Goal: Task Accomplishment & Management: Use online tool/utility

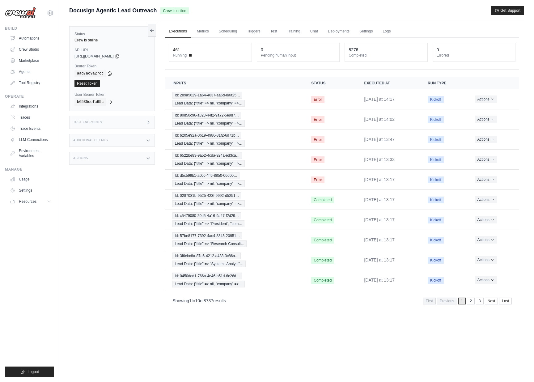
click at [130, 122] on div "Test Endpoints" at bounding box center [112, 122] width 86 height 13
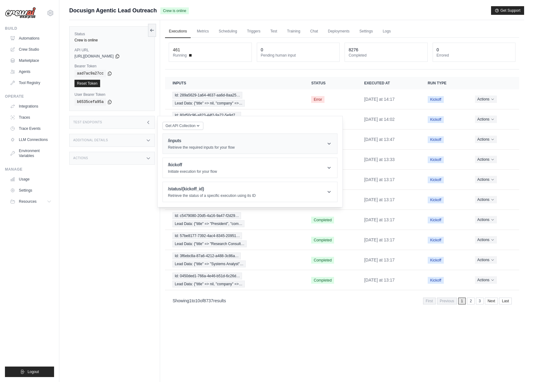
click at [197, 138] on h1 "/inputs" at bounding box center [201, 140] width 67 height 6
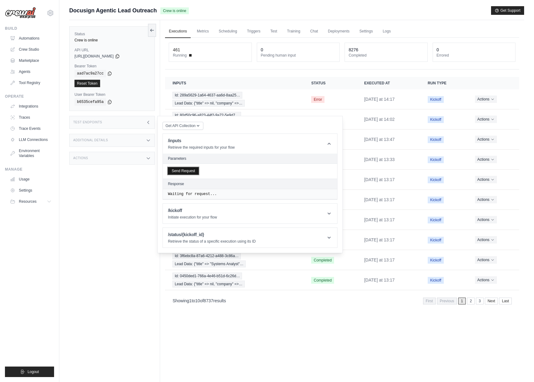
click at [193, 172] on button "Send Request" at bounding box center [183, 170] width 31 height 7
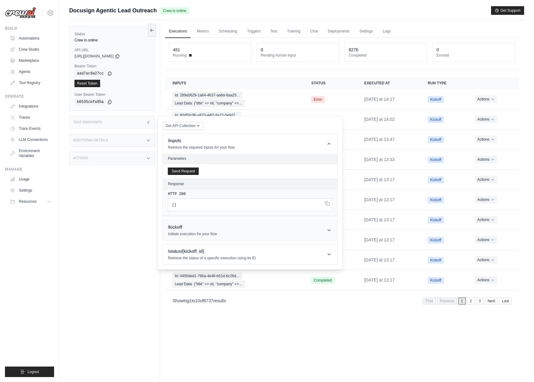
click at [192, 227] on h1 "/kickoff" at bounding box center [192, 227] width 49 height 6
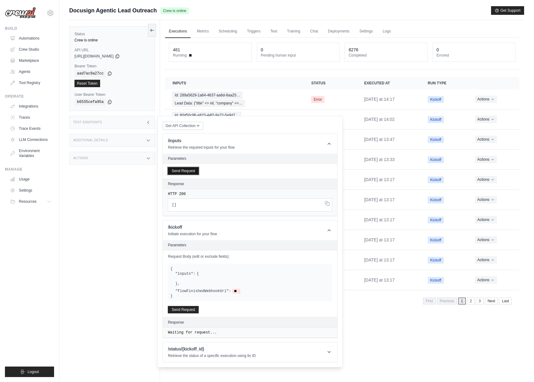
click at [190, 174] on div "Send Request" at bounding box center [250, 171] width 174 height 15
click at [187, 172] on button "Send Request" at bounding box center [183, 170] width 31 height 7
click at [120, 56] on icon at bounding box center [117, 55] width 5 height 5
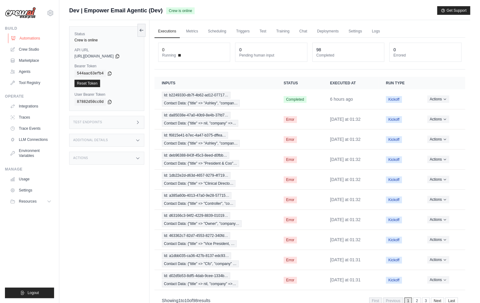
click at [23, 40] on link "Automations" at bounding box center [31, 38] width 47 height 10
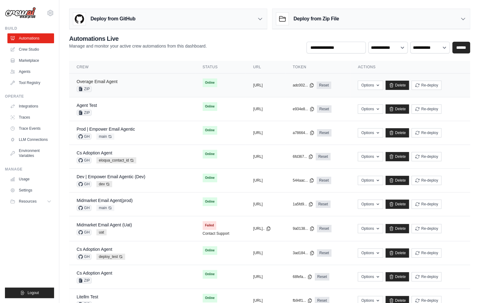
click at [104, 80] on link "Overage Email Agent" at bounding box center [97, 81] width 41 height 5
click at [88, 104] on link "Agent Test" at bounding box center [87, 105] width 20 height 5
click at [107, 127] on link "Prod | Empower Email Agentic" at bounding box center [106, 129] width 58 height 5
click at [105, 151] on link "Cs Adoption Agent" at bounding box center [95, 152] width 36 height 5
click at [110, 178] on link "Dev | Empower Email Agentic (Dev)" at bounding box center [111, 176] width 69 height 5
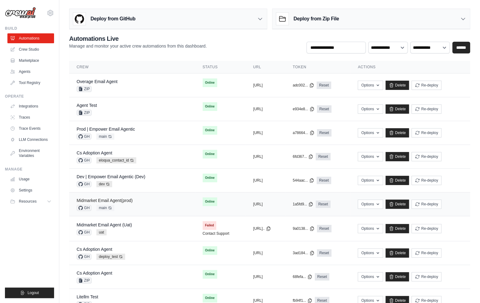
click at [117, 201] on link "Midmarket Email Agent(prod)" at bounding box center [105, 200] width 56 height 5
click at [112, 225] on link "Midmarket Email Agent (Uat)" at bounding box center [104, 224] width 55 height 5
click at [105, 249] on link "Cs Adoption Agent" at bounding box center [95, 249] width 36 height 5
click at [107, 274] on link "Cs Adoption Agent" at bounding box center [95, 273] width 36 height 5
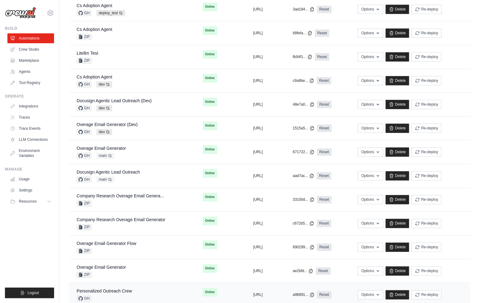
scroll to position [284, 0]
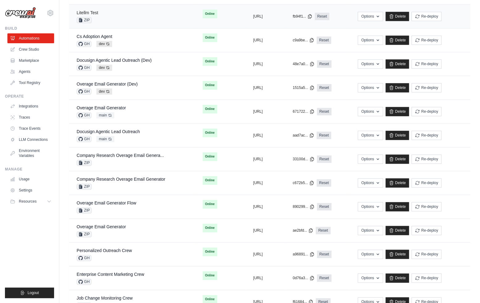
click at [94, 12] on link "Litellm Test" at bounding box center [88, 12] width 22 height 5
click at [103, 32] on td "Cs Adoption Agent GH dev Auto-deploy enabled" at bounding box center [132, 40] width 126 height 24
click at [113, 58] on link "Docusign Agentic Lead Outreach (Dev)" at bounding box center [114, 60] width 75 height 5
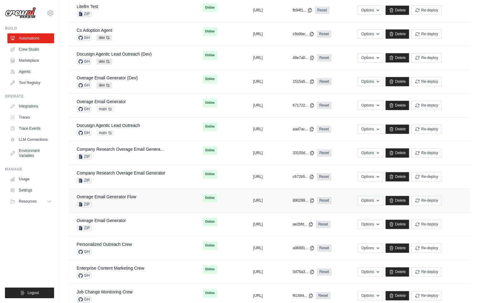
scroll to position [297, 0]
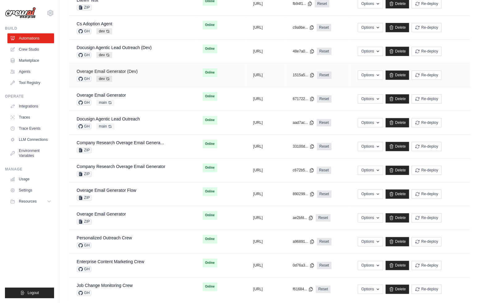
click at [119, 69] on link "Overage Email Generator (Dev)" at bounding box center [107, 71] width 61 height 5
click at [119, 93] on link "Overage Email Generator" at bounding box center [101, 95] width 49 height 5
click at [125, 119] on link "Docusign Agentic Lead Outreach" at bounding box center [108, 118] width 63 height 5
click at [128, 141] on link "Company Research Overage Email Genera..." at bounding box center [120, 142] width 87 height 5
click at [130, 166] on link "Company Research Overage Email Generator" at bounding box center [121, 166] width 89 height 5
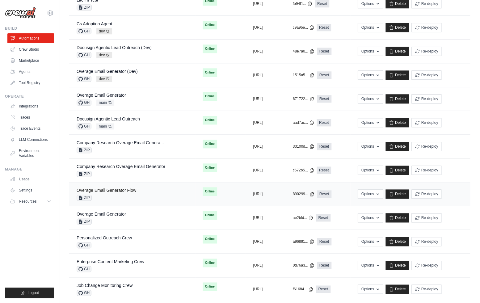
click at [126, 188] on link "Overage Email Generator Flow" at bounding box center [107, 190] width 60 height 5
click at [118, 212] on link "Overage Email Generator" at bounding box center [101, 214] width 49 height 5
click at [120, 235] on link "Personalized Outreach Crew" at bounding box center [104, 237] width 55 height 5
click at [126, 260] on link "Enterprise Content Marketing Crew" at bounding box center [111, 261] width 68 height 5
click at [126, 285] on link "Job Change Monitoring Crew" at bounding box center [105, 285] width 56 height 5
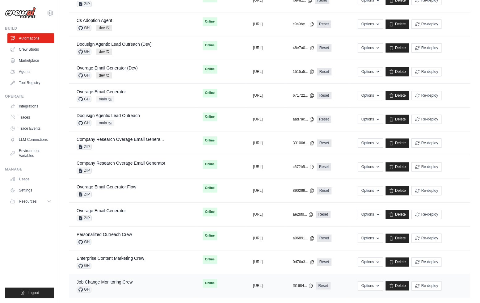
scroll to position [306, 0]
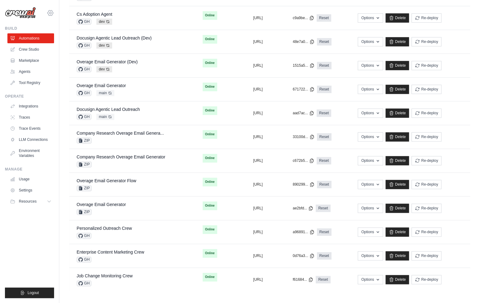
click at [50, 12] on icon at bounding box center [50, 13] width 2 height 2
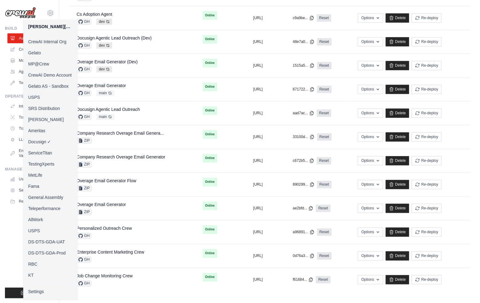
click at [54, 62] on link "MP@Crew" at bounding box center [50, 63] width 54 height 11
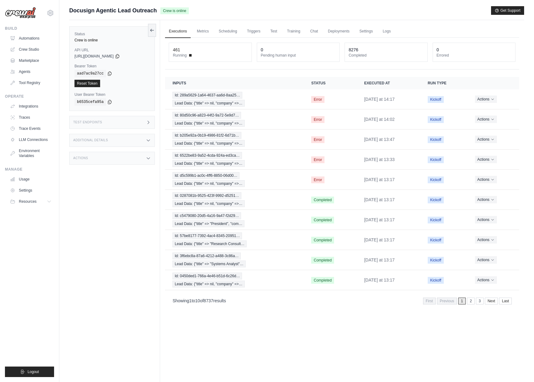
click at [136, 124] on div "Test Endpoints" at bounding box center [112, 122] width 86 height 13
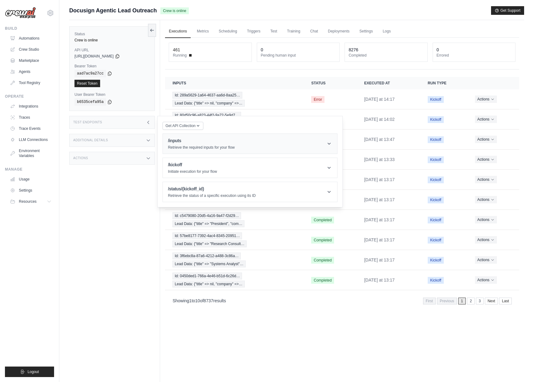
click at [239, 148] on header "/inputs Retrieve the required inputs for your flow" at bounding box center [250, 144] width 174 height 20
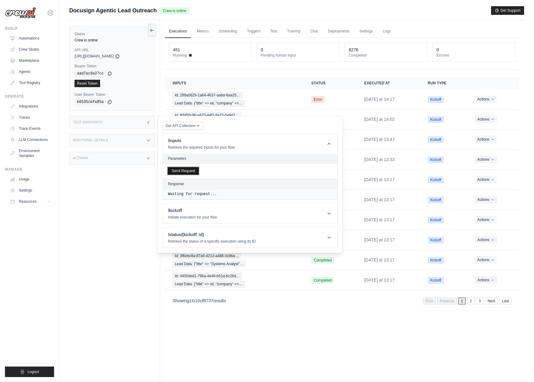
click at [180, 171] on button "Send Request" at bounding box center [183, 170] width 31 height 7
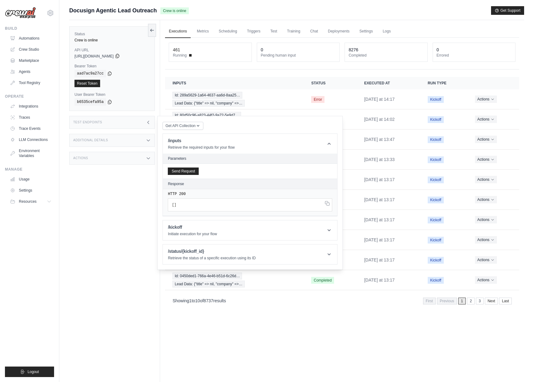
click at [119, 57] on icon at bounding box center [117, 56] width 3 height 4
click at [110, 74] on icon at bounding box center [109, 73] width 5 height 5
click at [187, 170] on button "Send Request" at bounding box center [183, 170] width 31 height 7
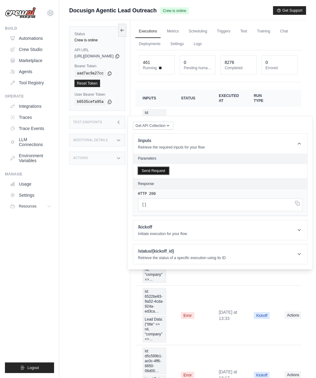
click at [167, 168] on button "Send Request" at bounding box center [153, 170] width 31 height 7
click at [167, 171] on button "Send Request" at bounding box center [153, 170] width 31 height 7
click at [169, 171] on button "Send Request" at bounding box center [153, 170] width 31 height 7
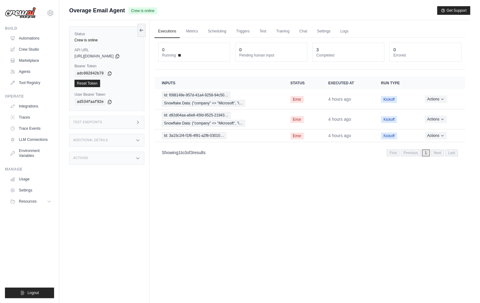
click at [124, 124] on div "Test Endpoints" at bounding box center [106, 122] width 75 height 13
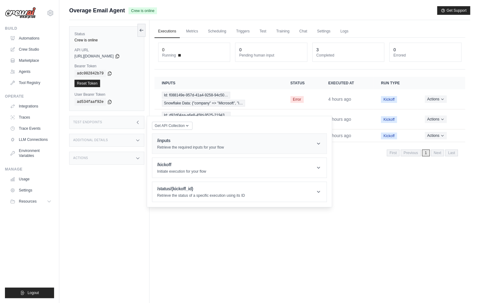
click at [181, 148] on p "Retrieve the required inputs for your flow" at bounding box center [190, 147] width 67 height 5
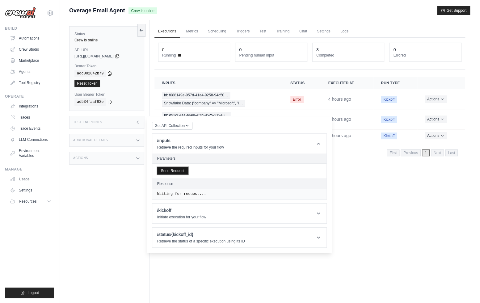
click at [180, 173] on button "Send Request" at bounding box center [172, 170] width 31 height 7
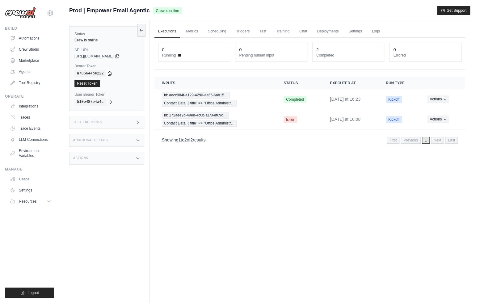
click at [122, 118] on div "Test Endpoints" at bounding box center [106, 122] width 75 height 13
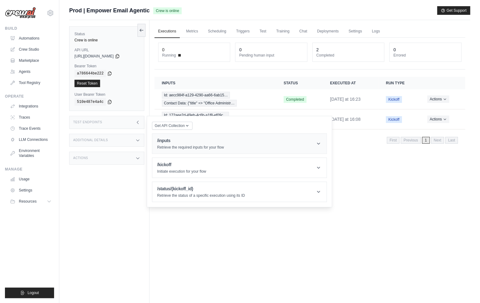
click at [172, 143] on h1 "/inputs" at bounding box center [190, 140] width 67 height 6
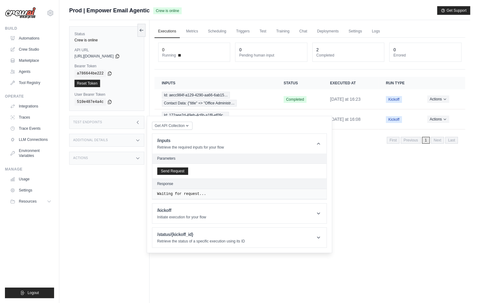
click at [163, 165] on div "Send Request" at bounding box center [239, 171] width 174 height 15
click at [166, 171] on button "Send Request" at bounding box center [172, 170] width 31 height 7
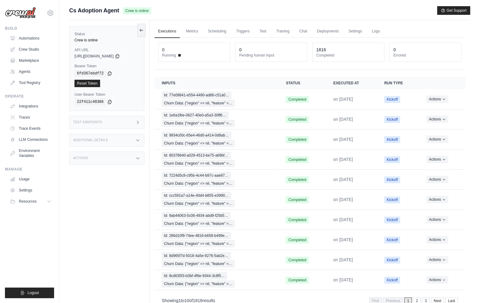
click at [115, 120] on div "Test Endpoints" at bounding box center [106, 122] width 75 height 13
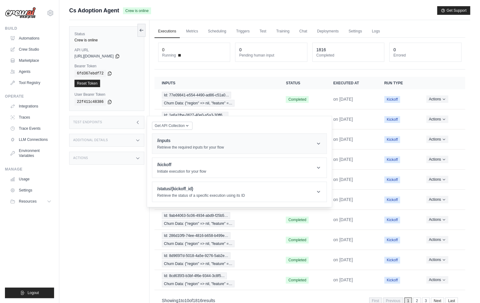
click at [172, 137] on h1 "/inputs" at bounding box center [190, 140] width 67 height 6
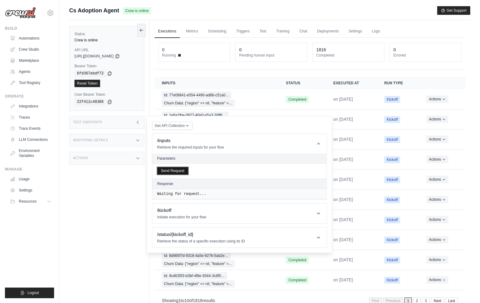
click at [173, 171] on button "Send Request" at bounding box center [172, 170] width 31 height 7
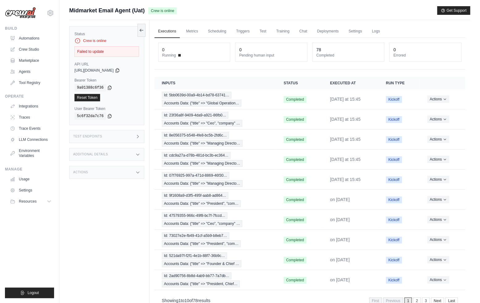
click at [128, 145] on div "Status Crew is online Failed to update API URL copied https://midmarket-email-a…" at bounding box center [109, 171] width 80 height 303
click at [127, 137] on div "Test Endpoints" at bounding box center [106, 136] width 75 height 13
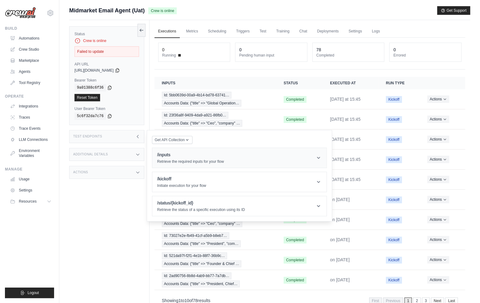
click at [168, 158] on div "/inputs Retrieve the required inputs for your flow" at bounding box center [190, 158] width 67 height 12
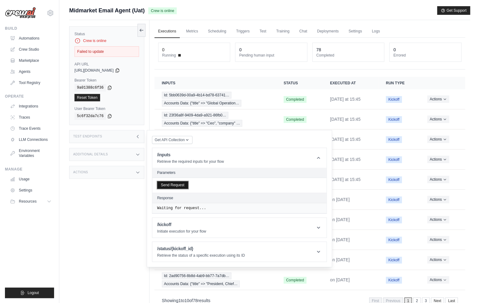
click at [170, 184] on button "Send Request" at bounding box center [172, 184] width 31 height 7
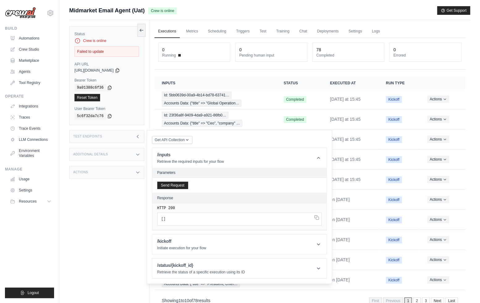
click at [116, 187] on div "Status Crew is online Failed to update API URL copied https://midmarket-email-a…" at bounding box center [109, 171] width 80 height 303
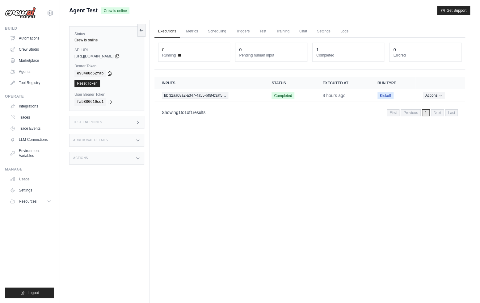
click at [109, 125] on div "Test Endpoints" at bounding box center [106, 122] width 75 height 13
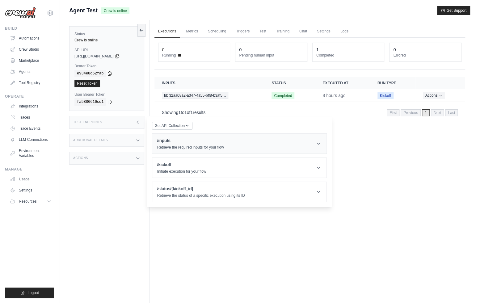
click at [173, 143] on h1 "/inputs" at bounding box center [190, 140] width 67 height 6
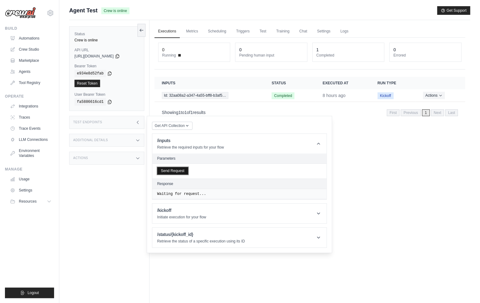
click at [181, 169] on button "Send Request" at bounding box center [172, 170] width 31 height 7
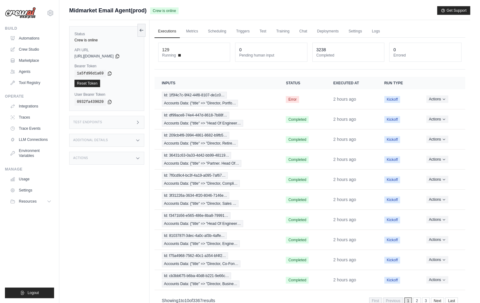
click at [115, 114] on div "Status Crew is online API URL copied [URL][DOMAIN_NAME] Bearer Token copied 1a5…" at bounding box center [109, 171] width 80 height 303
click at [117, 119] on div "Test Endpoints" at bounding box center [106, 122] width 75 height 13
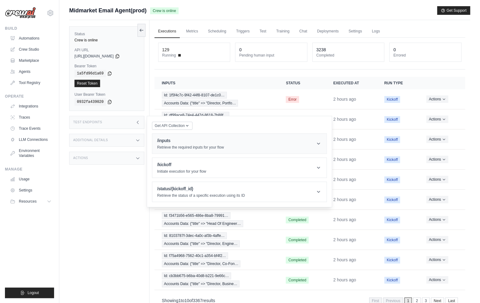
click at [166, 138] on h1 "/inputs" at bounding box center [190, 140] width 67 height 6
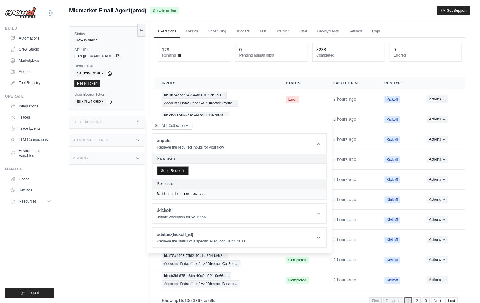
click at [172, 172] on button "Send Request" at bounding box center [172, 170] width 31 height 7
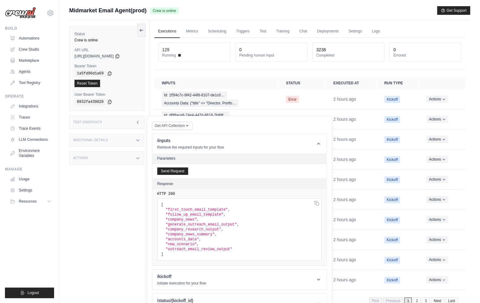
click at [94, 199] on div "Status Crew is online API URL copied https://midmarket-email-agent-0bcea3b1-b64…" at bounding box center [109, 171] width 80 height 303
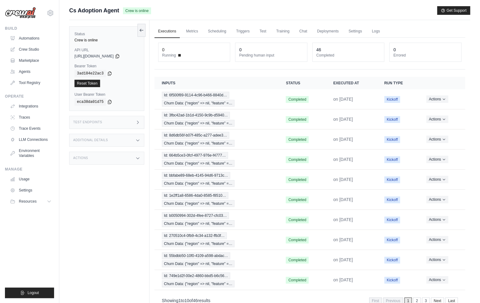
click at [119, 124] on div "Test Endpoints" at bounding box center [106, 122] width 75 height 13
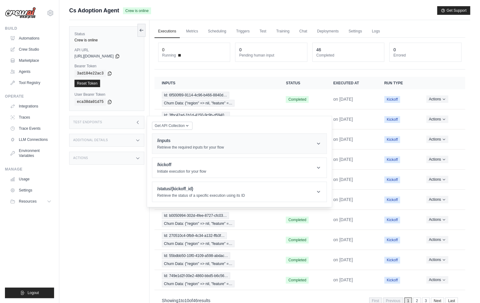
click at [169, 146] on p "Retrieve the required inputs for your flow" at bounding box center [190, 147] width 67 height 5
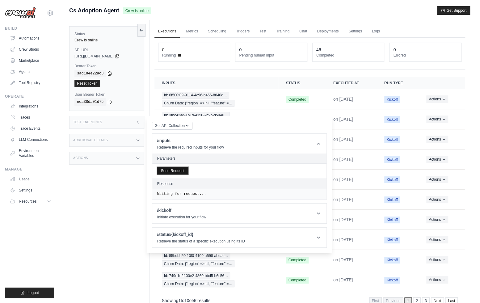
click at [169, 169] on button "Send Request" at bounding box center [172, 170] width 31 height 7
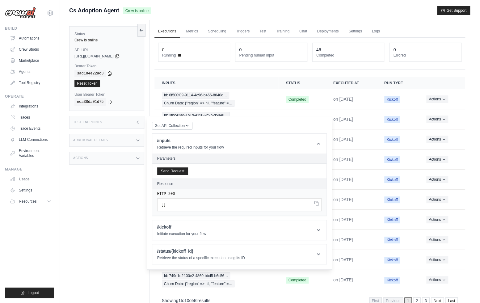
click at [89, 210] on div "Status Crew is online API URL copied https://cs-adoption-agent-39a85f03-a73b-4f…" at bounding box center [109, 171] width 80 height 303
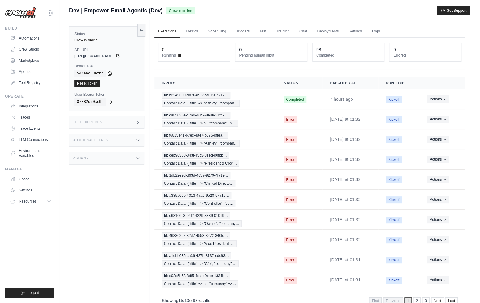
click at [114, 120] on div "Test Endpoints" at bounding box center [106, 122] width 75 height 13
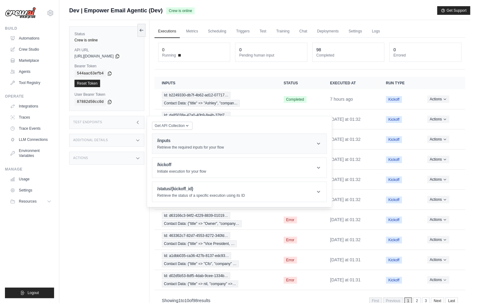
click at [191, 142] on h1 "/inputs" at bounding box center [190, 140] width 67 height 6
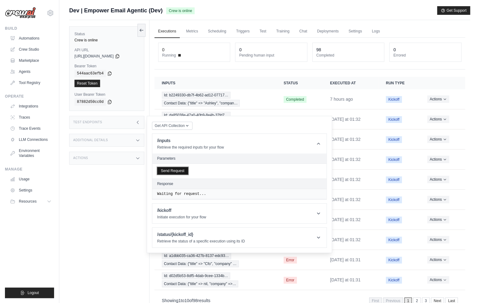
click at [178, 171] on button "Send Request" at bounding box center [172, 170] width 31 height 7
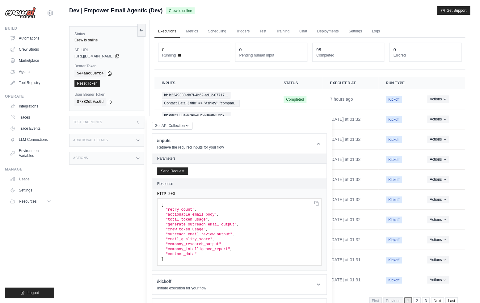
click at [94, 190] on div "Status Crew is online API URL copied https://empower-email-agentic-0ae54a8d-0a9…" at bounding box center [109, 171] width 80 height 303
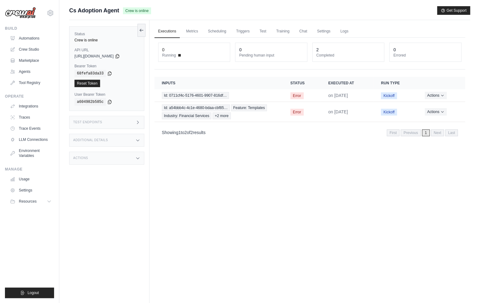
click at [132, 122] on div "Test Endpoints" at bounding box center [106, 122] width 75 height 13
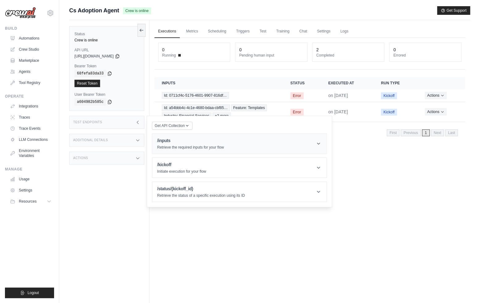
click at [172, 145] on p "Retrieve the required inputs for your flow" at bounding box center [190, 147] width 67 height 5
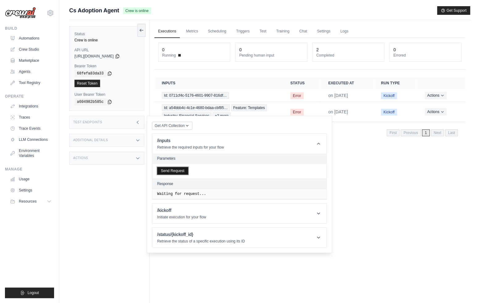
click at [176, 169] on button "Send Request" at bounding box center [172, 170] width 31 height 7
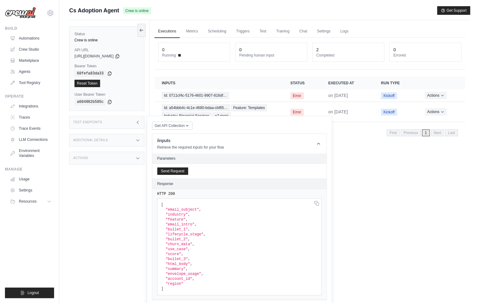
click at [132, 186] on div "Status Crew is online API URL copied https://cs-adoption-agent-aad58e15-1f5a-47…" at bounding box center [109, 171] width 80 height 303
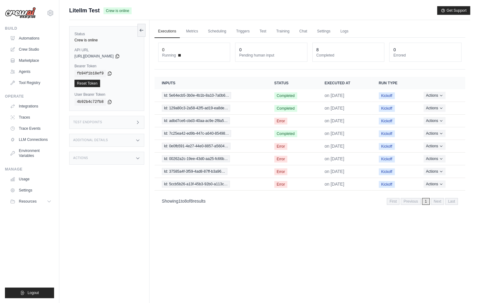
click at [134, 121] on div "Test Endpoints" at bounding box center [106, 122] width 75 height 13
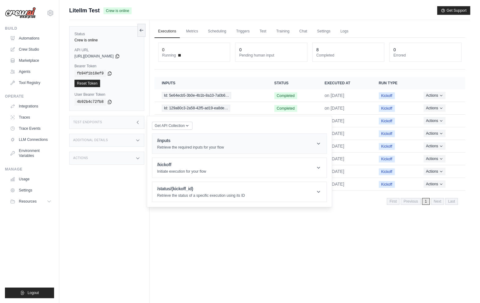
click at [159, 138] on h1 "/inputs" at bounding box center [190, 140] width 67 height 6
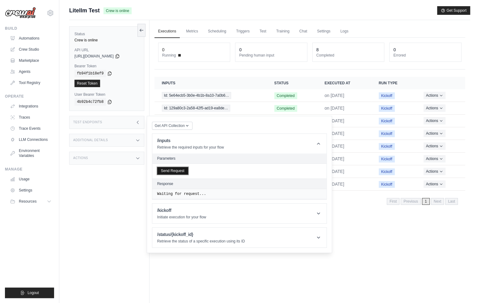
click at [183, 168] on button "Send Request" at bounding box center [172, 170] width 31 height 7
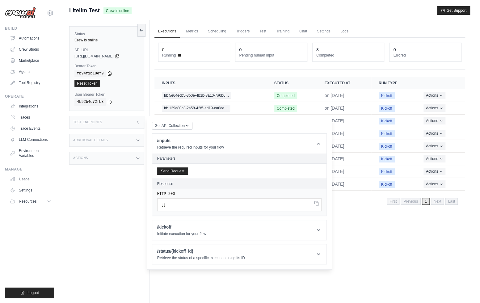
click at [109, 203] on div "Status Crew is online API URL copied https://litellm-test-6c3d7a60-6b12-4706-be…" at bounding box center [109, 171] width 80 height 303
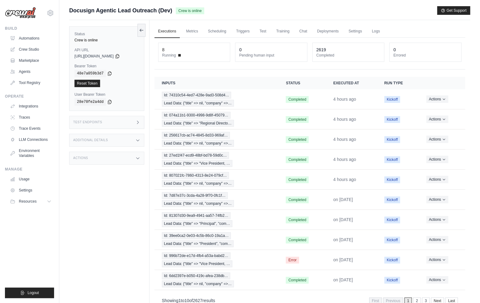
click at [119, 123] on div "Test Endpoints" at bounding box center [106, 122] width 75 height 13
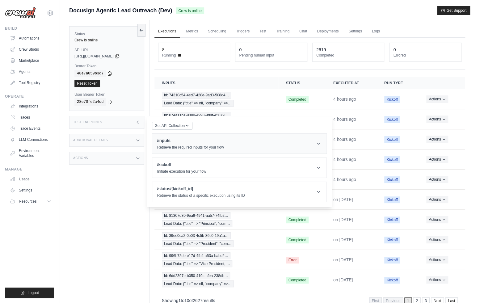
click at [168, 143] on h1 "/inputs" at bounding box center [190, 140] width 67 height 6
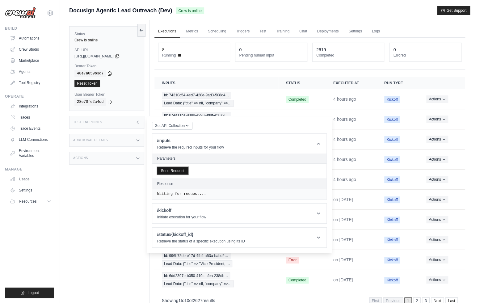
click at [179, 171] on button "Send Request" at bounding box center [172, 170] width 31 height 7
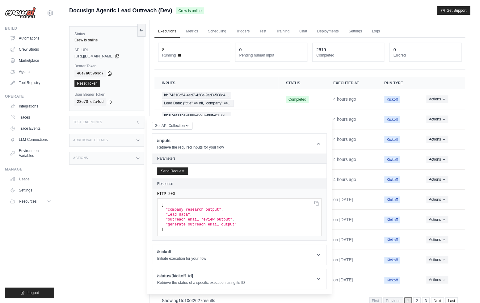
click at [115, 214] on div "Status Crew is online API URL copied https://docusign-agentic-lead-outreach-b9b…" at bounding box center [109, 171] width 80 height 303
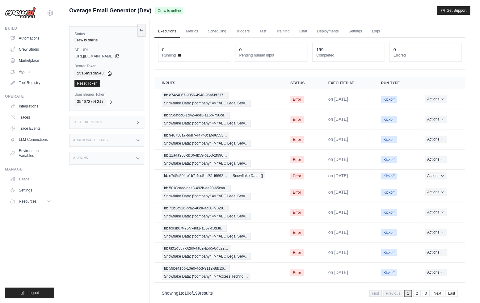
click at [105, 122] on div "Test Endpoints" at bounding box center [106, 122] width 75 height 13
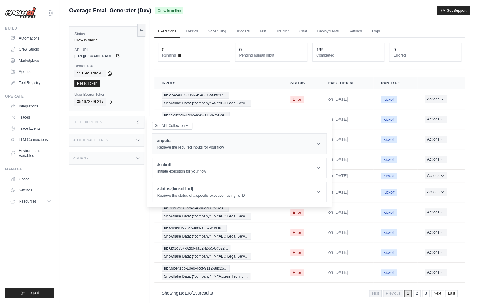
click at [185, 144] on div "/inputs Retrieve the required inputs for your flow" at bounding box center [190, 143] width 67 height 12
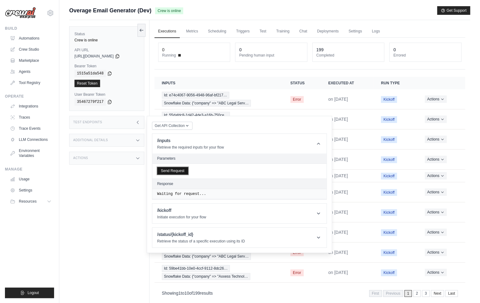
click at [178, 169] on button "Send Request" at bounding box center [172, 170] width 31 height 7
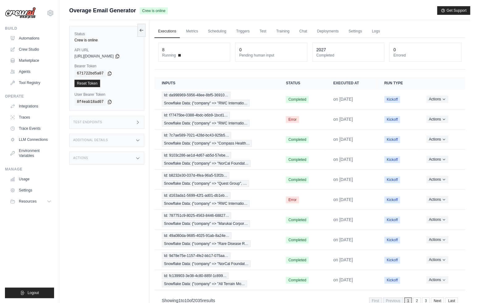
click at [117, 123] on div "Test Endpoints" at bounding box center [106, 122] width 75 height 13
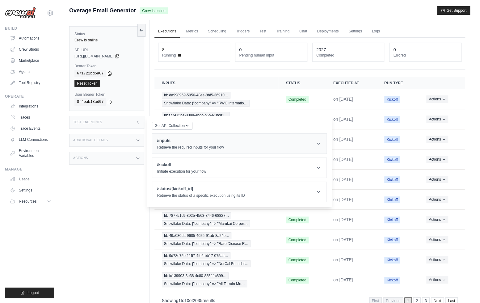
click at [174, 137] on h1 "/inputs" at bounding box center [190, 140] width 67 height 6
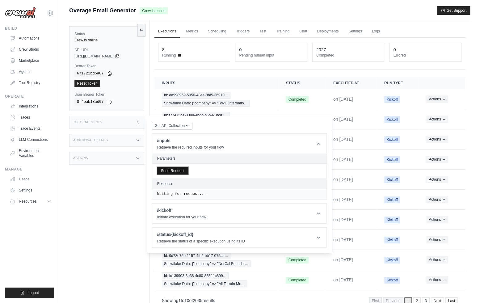
click at [181, 168] on button "Send Request" at bounding box center [172, 170] width 31 height 7
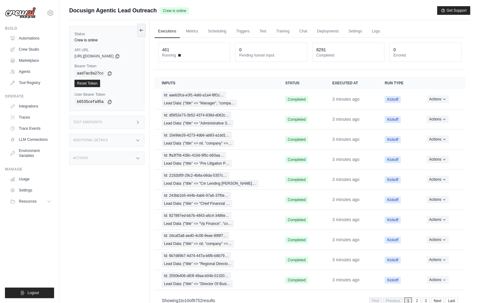
click at [121, 116] on div "Test Endpoints" at bounding box center [106, 122] width 75 height 13
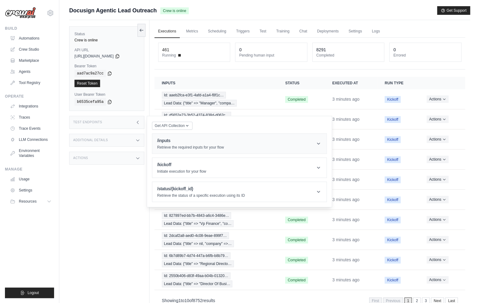
click at [162, 147] on p "Retrieve the required inputs for your flow" at bounding box center [190, 147] width 67 height 5
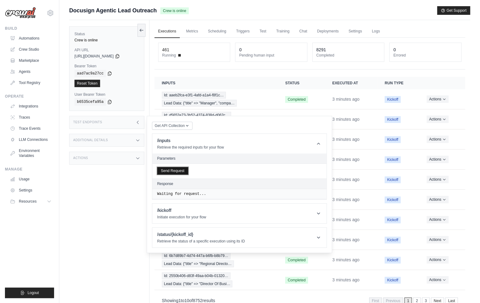
click at [173, 172] on button "Send Request" at bounding box center [172, 170] width 31 height 7
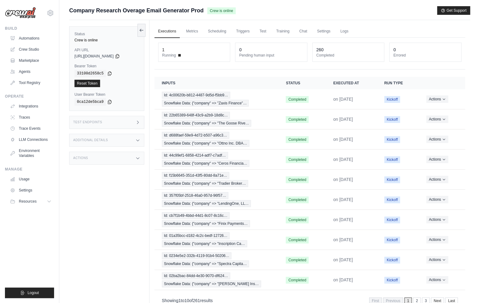
click at [136, 120] on icon at bounding box center [137, 122] width 5 height 5
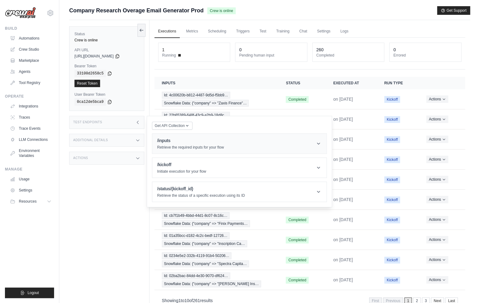
click at [183, 143] on h1 "/inputs" at bounding box center [190, 140] width 67 height 6
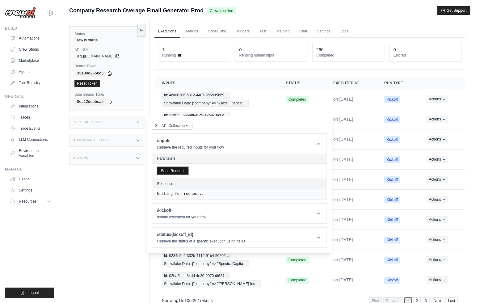
click at [185, 170] on button "Send Request" at bounding box center [172, 170] width 31 height 7
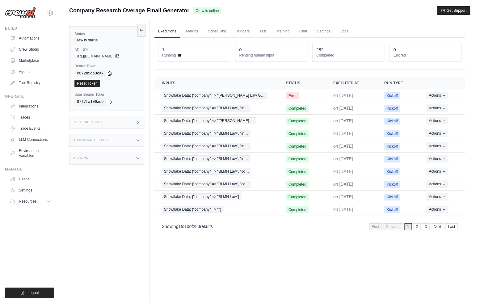
click at [114, 117] on div "Test Endpoints" at bounding box center [106, 122] width 75 height 13
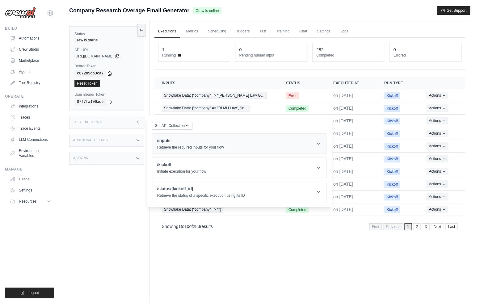
click at [181, 142] on h1 "/inputs" at bounding box center [190, 140] width 67 height 6
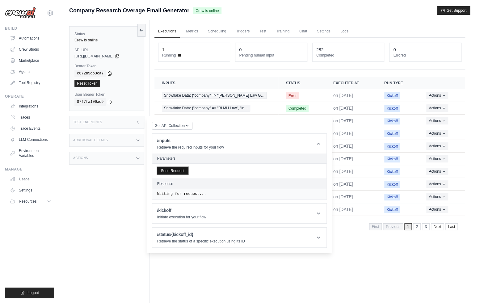
click at [173, 171] on button "Send Request" at bounding box center [172, 170] width 31 height 7
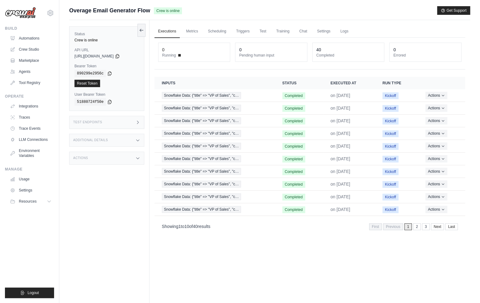
click at [116, 116] on div "Test Endpoints" at bounding box center [106, 122] width 75 height 13
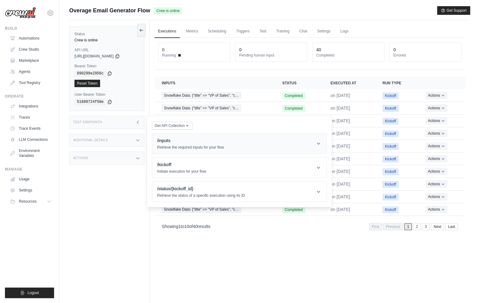
click at [167, 144] on div "/inputs Retrieve the required inputs for your flow" at bounding box center [190, 143] width 67 height 12
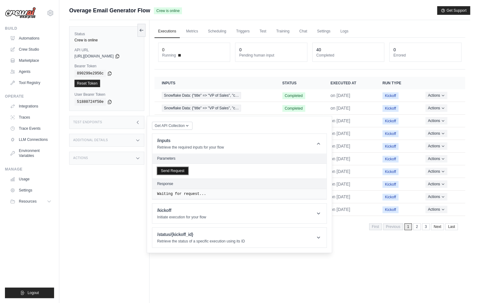
click at [178, 174] on div "Send Request" at bounding box center [239, 171] width 174 height 15
click at [173, 167] on button "Send Request" at bounding box center [172, 170] width 31 height 7
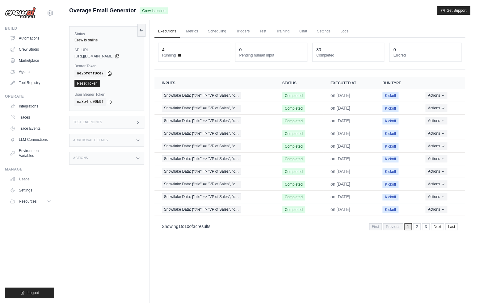
click at [127, 120] on div "Test Endpoints" at bounding box center [106, 122] width 75 height 13
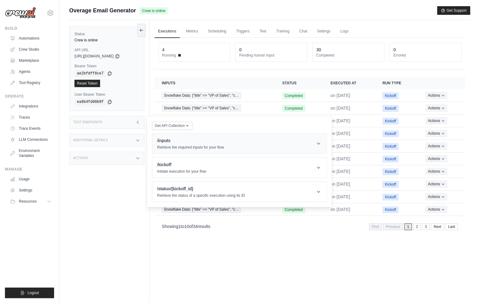
click at [167, 139] on h1 "/inputs" at bounding box center [190, 140] width 67 height 6
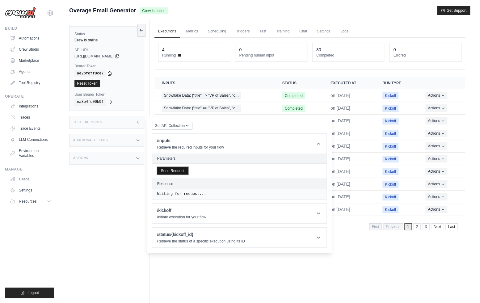
click at [183, 168] on button "Send Request" at bounding box center [172, 170] width 31 height 7
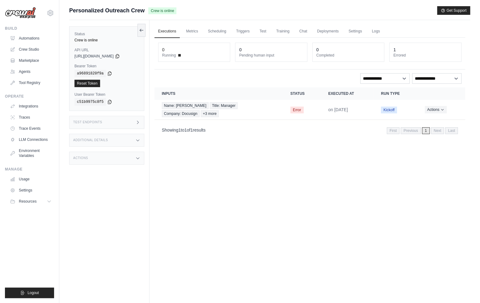
click at [133, 124] on div "Test Endpoints" at bounding box center [106, 122] width 75 height 13
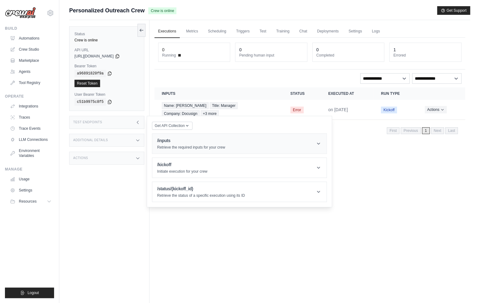
click at [176, 151] on header "/inputs Retrieve the required inputs for your crew" at bounding box center [239, 144] width 174 height 20
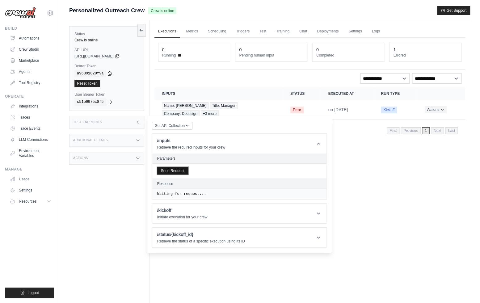
click at [176, 169] on button "Send Request" at bounding box center [172, 170] width 31 height 7
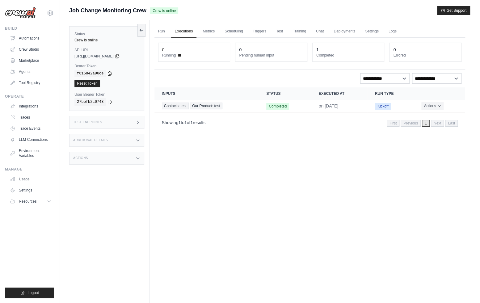
click at [135, 125] on div "Test Endpoints" at bounding box center [106, 122] width 75 height 13
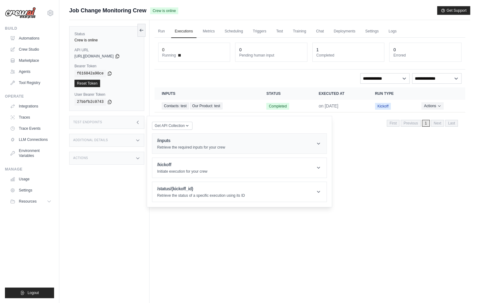
click at [174, 148] on p "Retrieve the required inputs for your crew" at bounding box center [191, 147] width 68 height 5
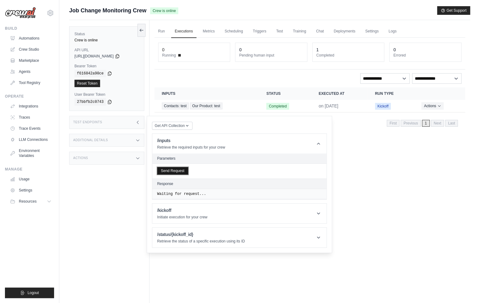
click at [178, 169] on button "Send Request" at bounding box center [172, 170] width 31 height 7
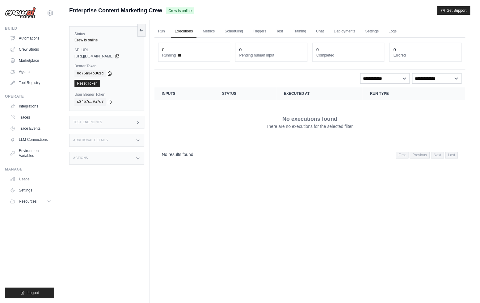
click at [124, 117] on div "Test Endpoints" at bounding box center [106, 122] width 75 height 13
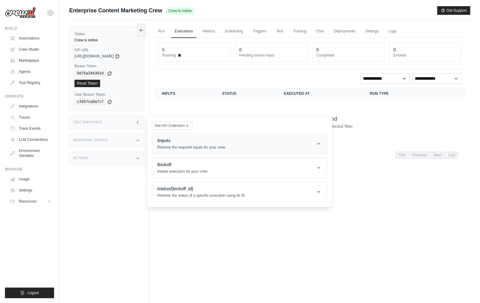
click at [168, 143] on div "/inputs Retrieve the required inputs for your crew" at bounding box center [191, 143] width 68 height 12
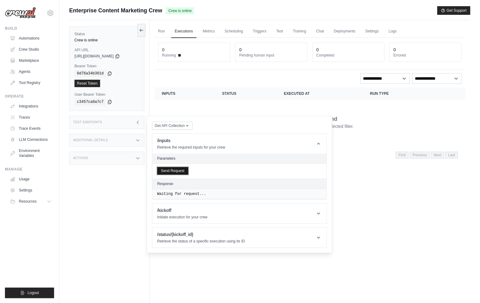
click at [180, 168] on button "Send Request" at bounding box center [172, 170] width 31 height 7
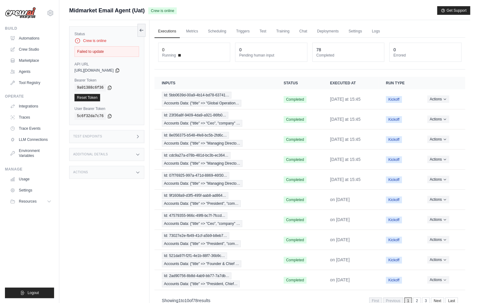
click at [133, 137] on div "Test Endpoints" at bounding box center [106, 136] width 75 height 13
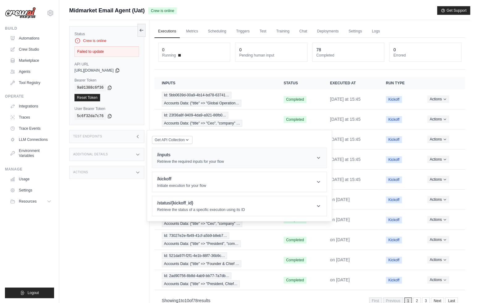
click at [176, 158] on div "/inputs Retrieve the required inputs for your flow" at bounding box center [190, 158] width 67 height 12
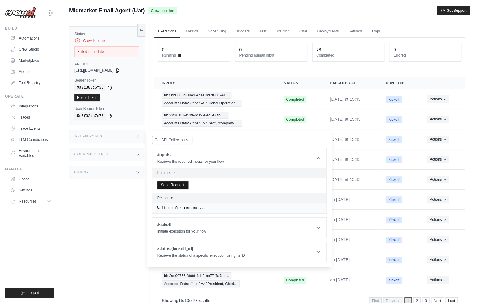
click at [183, 188] on button "Send Request" at bounding box center [172, 184] width 31 height 7
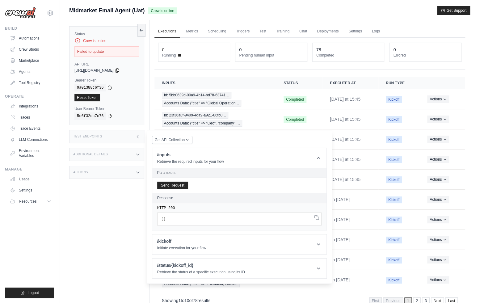
click at [107, 206] on div "Status Crew is online Failed to update API URL copied https://midmarket-email-a…" at bounding box center [109, 171] width 80 height 303
click at [166, 187] on button "Send Request" at bounding box center [172, 184] width 31 height 7
click at [120, 71] on icon at bounding box center [117, 70] width 5 height 5
click at [111, 88] on icon at bounding box center [109, 87] width 5 height 5
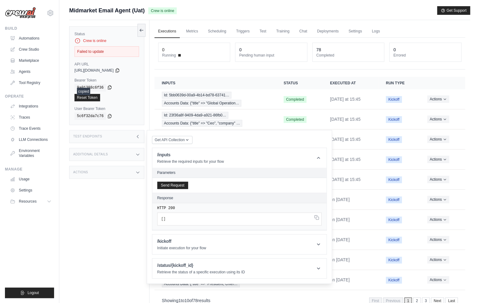
click at [111, 88] on icon at bounding box center [109, 87] width 5 height 5
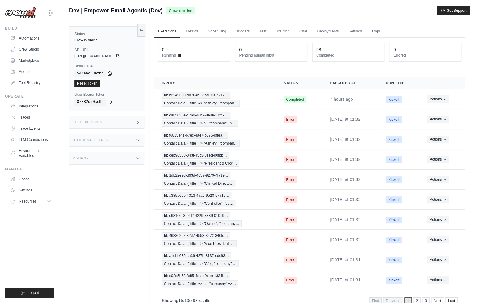
click at [110, 120] on div "Test Endpoints" at bounding box center [106, 122] width 75 height 13
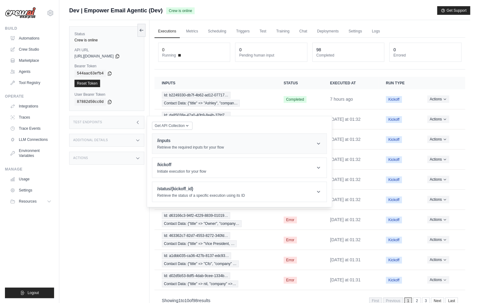
click at [166, 149] on p "Retrieve the required inputs for your flow" at bounding box center [190, 147] width 67 height 5
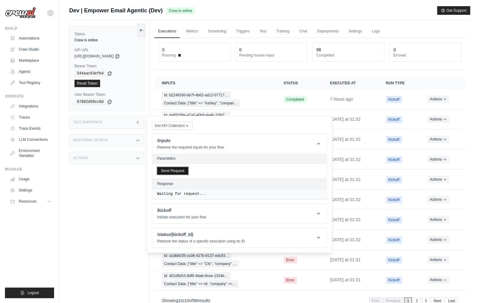
click at [170, 170] on button "Send Request" at bounding box center [172, 170] width 31 height 7
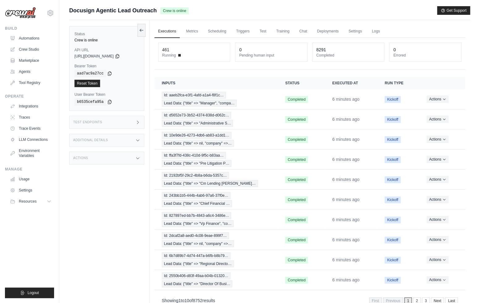
click at [108, 125] on div "Test Endpoints" at bounding box center [106, 122] width 75 height 13
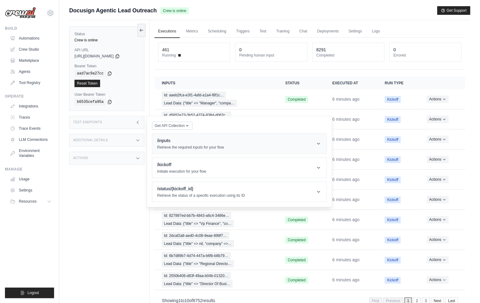
click at [174, 148] on p "Retrieve the required inputs for your flow" at bounding box center [190, 147] width 67 height 5
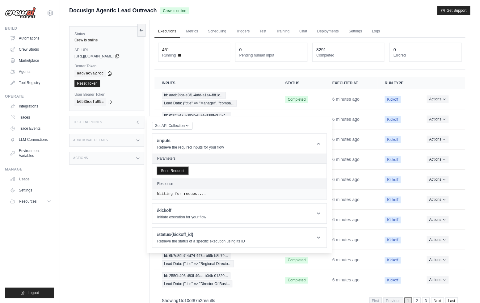
click at [184, 168] on button "Send Request" at bounding box center [172, 170] width 31 height 7
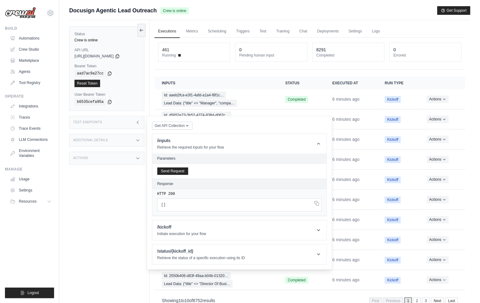
click at [113, 200] on div "Status Crew is online API URL copied https://docusign-agentic-lead-outreach-233…" at bounding box center [109, 171] width 80 height 303
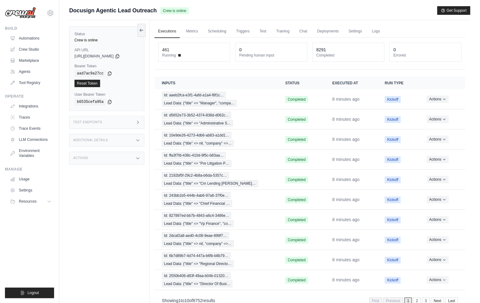
click at [105, 120] on div "Test Endpoints" at bounding box center [106, 122] width 75 height 13
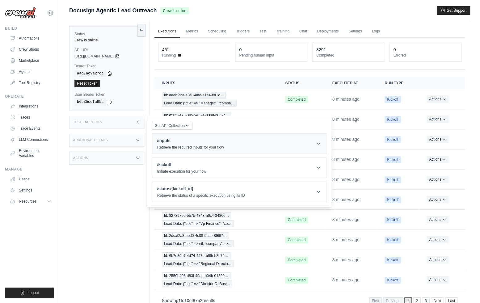
click at [178, 141] on h1 "/inputs" at bounding box center [190, 140] width 67 height 6
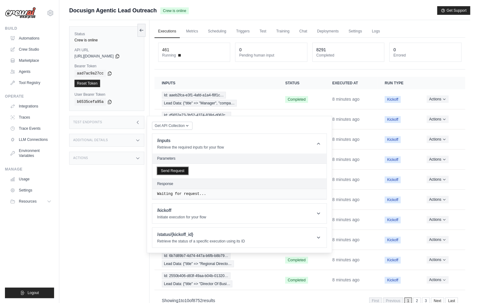
click at [183, 172] on button "Send Request" at bounding box center [172, 170] width 31 height 7
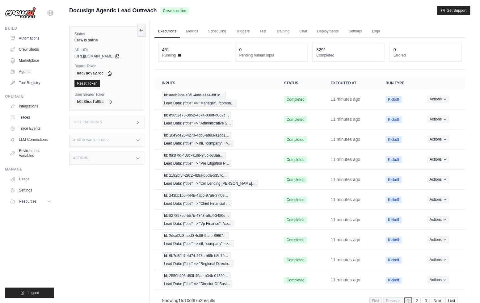
scroll to position [26, 0]
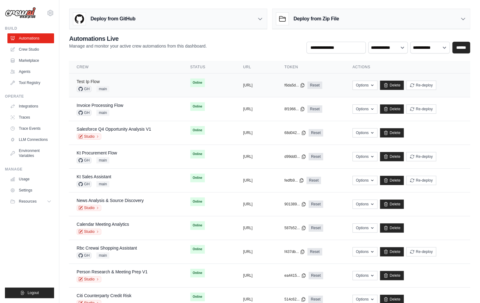
click at [89, 80] on link "Test Ip Flow" at bounding box center [88, 81] width 23 height 5
click at [91, 105] on link "Invoice Processing Flow" at bounding box center [100, 105] width 47 height 5
click at [101, 127] on link "Salesforce Q4 Opportunity Analysis V1" at bounding box center [114, 129] width 74 height 5
click at [99, 152] on link "Kt Procurement Flow" at bounding box center [97, 152] width 40 height 5
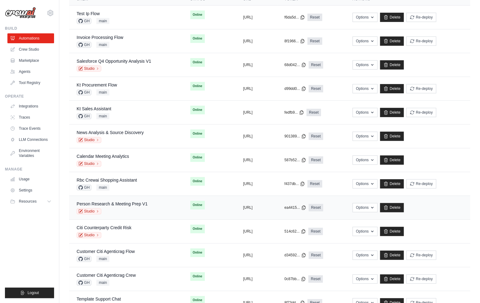
scroll to position [127, 0]
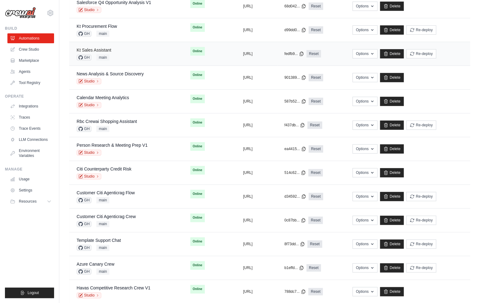
click at [90, 48] on link "Kt Sales Assistant" at bounding box center [94, 50] width 35 height 5
click at [101, 71] on link "News Analysis & Source Discovery" at bounding box center [110, 73] width 67 height 5
click at [104, 97] on link "Calendar Meeting Analytics" at bounding box center [103, 97] width 53 height 5
click at [111, 120] on link "Rbc Crewai Shopping Assistant" at bounding box center [107, 121] width 60 height 5
click at [110, 145] on link "Person Research & Meeting Prep V1" at bounding box center [112, 145] width 71 height 5
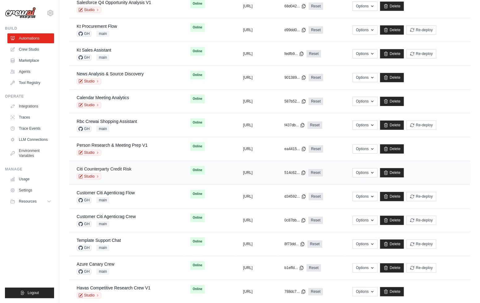
click at [105, 169] on link "Citi Counterparty Credit Risk" at bounding box center [104, 168] width 55 height 5
click at [109, 190] on link "Customer Citi Agenticrag Flow" at bounding box center [106, 192] width 58 height 5
click at [117, 214] on link "Customer Citi Agenticrag Crew" at bounding box center [106, 216] width 59 height 5
click at [106, 241] on link "Template Support Chat" at bounding box center [99, 240] width 44 height 5
click at [99, 263] on link "Azure Canary Crew" at bounding box center [96, 264] width 38 height 5
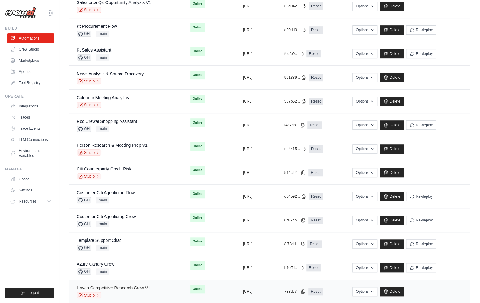
click at [112, 288] on link "Havas Competitive Research Crew V1" at bounding box center [114, 287] width 74 height 5
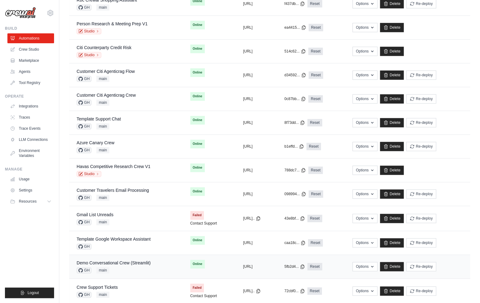
scroll to position [284, 0]
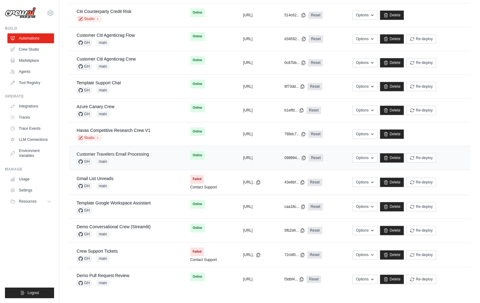
click at [115, 152] on link "Customer Travelers Email Processing" at bounding box center [113, 154] width 72 height 5
click at [99, 179] on link "Gmail List Unreads" at bounding box center [95, 178] width 37 height 5
click at [107, 200] on link "Template Google Workspace Assistant" at bounding box center [114, 202] width 74 height 5
click at [103, 225] on link "Demo Conversational Crew (Streamlit)" at bounding box center [114, 226] width 74 height 5
click at [104, 249] on link "Crew Support Tickets" at bounding box center [97, 251] width 41 height 5
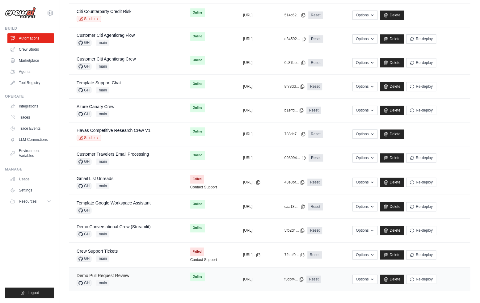
click at [118, 273] on link "Demo Pull Request Review" at bounding box center [103, 275] width 53 height 5
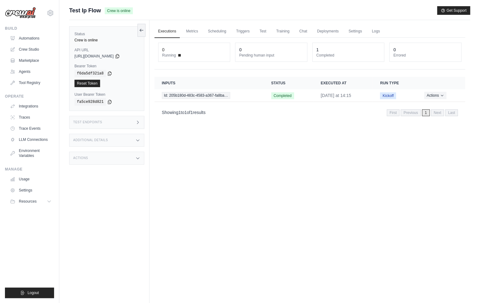
click at [107, 121] on div "Test Endpoints" at bounding box center [106, 122] width 75 height 13
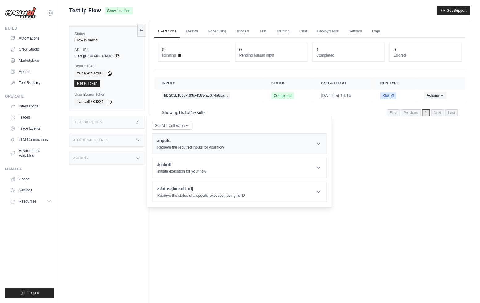
click at [174, 147] on p "Retrieve the required inputs for your flow" at bounding box center [190, 147] width 67 height 5
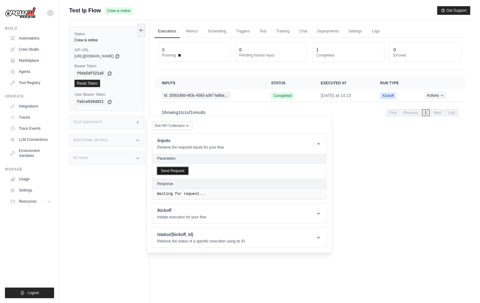
click at [173, 172] on button "Send Request" at bounding box center [172, 170] width 31 height 7
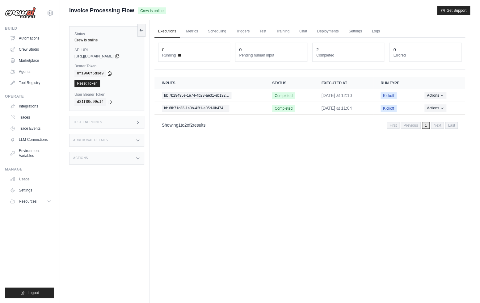
click at [113, 125] on div "Test Endpoints" at bounding box center [106, 122] width 75 height 13
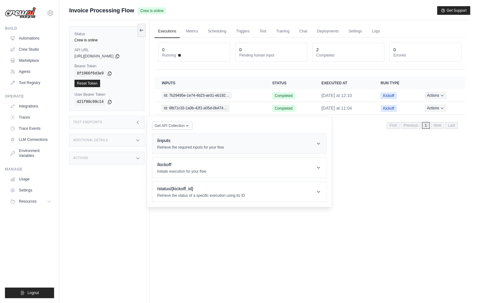
click at [175, 142] on h1 "/inputs" at bounding box center [190, 140] width 67 height 6
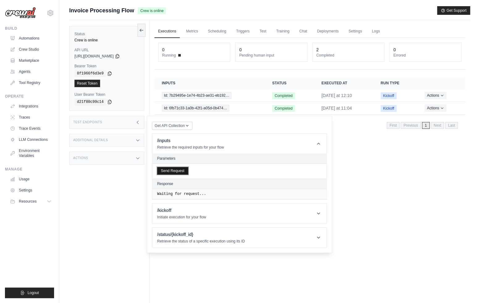
click at [173, 173] on button "Send Request" at bounding box center [172, 170] width 31 height 7
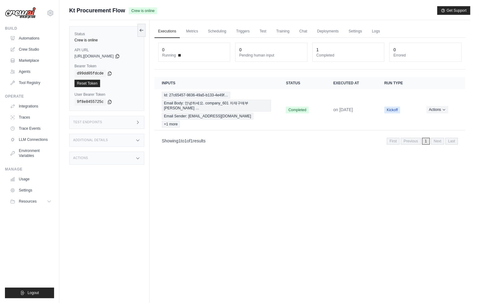
click at [139, 123] on icon at bounding box center [137, 122] width 5 height 5
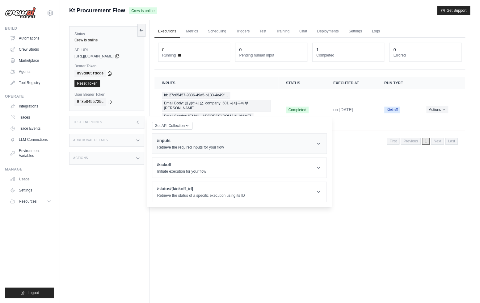
click at [156, 142] on header "/inputs Retrieve the required inputs for your flow" at bounding box center [239, 144] width 174 height 20
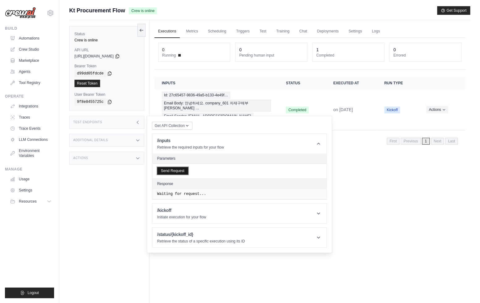
click at [177, 171] on button "Send Request" at bounding box center [172, 170] width 31 height 7
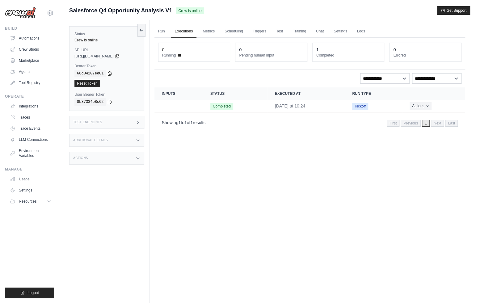
click at [114, 125] on div "Test Endpoints" at bounding box center [106, 122] width 75 height 13
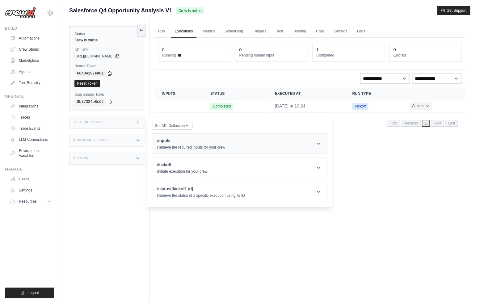
click at [161, 148] on p "Retrieve the required inputs for your crew" at bounding box center [191, 147] width 68 height 5
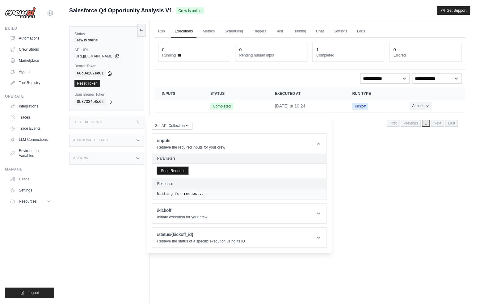
click at [173, 172] on button "Send Request" at bounding box center [172, 170] width 31 height 7
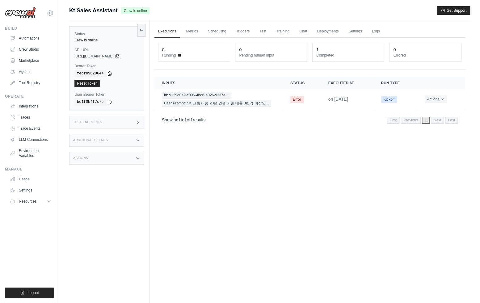
click at [120, 121] on div "Test Endpoints" at bounding box center [106, 122] width 75 height 13
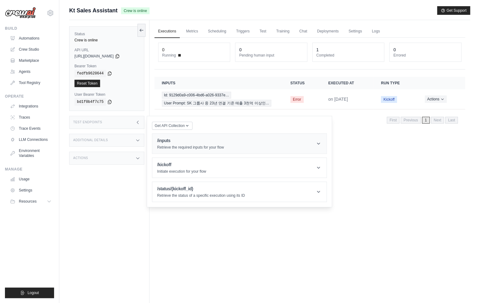
click at [174, 142] on h1 "/inputs" at bounding box center [190, 140] width 67 height 6
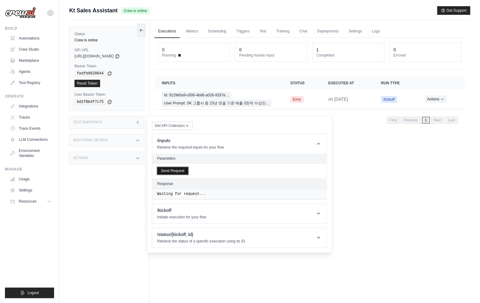
click at [178, 172] on button "Send Request" at bounding box center [172, 170] width 31 height 7
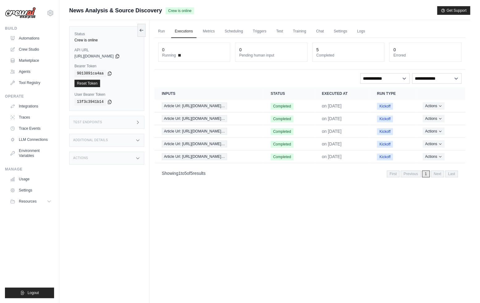
click at [106, 125] on div "Test Endpoints" at bounding box center [106, 122] width 75 height 13
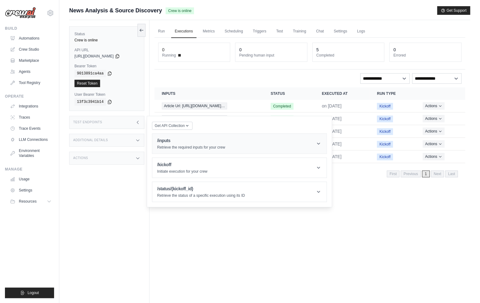
click at [163, 144] on div "/inputs Retrieve the required inputs for your crew" at bounding box center [191, 143] width 68 height 12
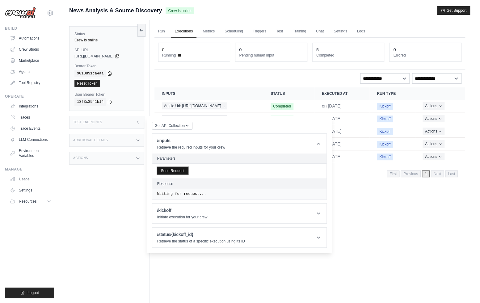
click at [175, 171] on button "Send Request" at bounding box center [172, 170] width 31 height 7
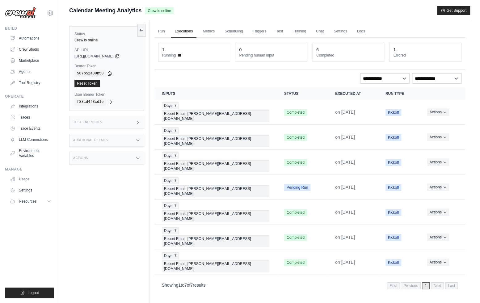
click at [120, 120] on div "Test Endpoints" at bounding box center [106, 122] width 75 height 13
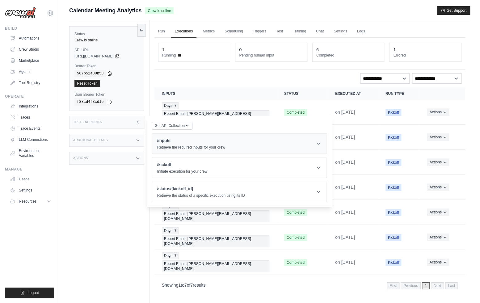
click at [161, 142] on h1 "/inputs" at bounding box center [191, 140] width 68 height 6
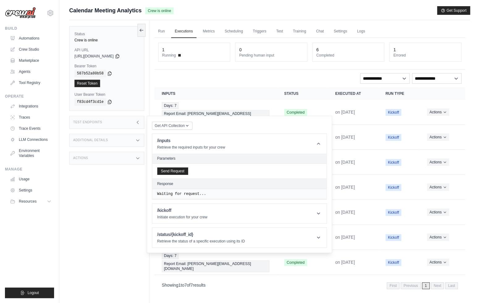
click at [172, 165] on div "Send Request" at bounding box center [239, 171] width 174 height 15
click at [175, 170] on button "Send Request" at bounding box center [172, 170] width 31 height 7
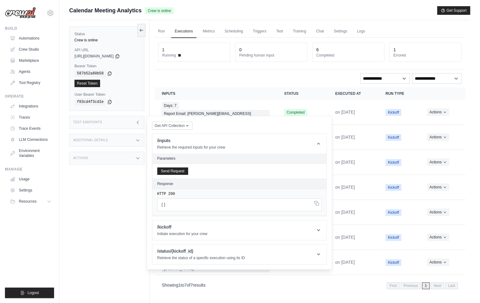
click at [114, 132] on div "Status Crew is online API URL copied https://calendar-meeting-analytics-fe5f65f…" at bounding box center [109, 171] width 80 height 303
click at [118, 137] on div "Additional Details" at bounding box center [106, 140] width 75 height 13
click at [116, 237] on div "Status Crew is online API URL copied https://calendar-meeting-analytics-fe5f65f…" at bounding box center [109, 171] width 80 height 303
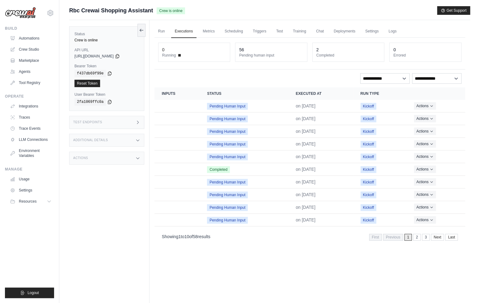
click at [127, 119] on div "Test Endpoints" at bounding box center [106, 122] width 75 height 13
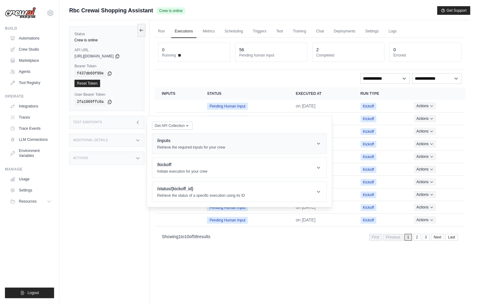
click at [179, 143] on h1 "/inputs" at bounding box center [191, 140] width 68 height 6
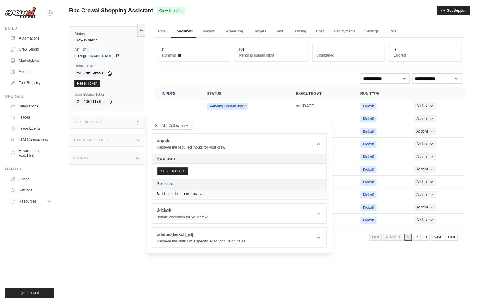
click at [177, 176] on div "Send Request" at bounding box center [239, 171] width 174 height 15
click at [176, 171] on button "Send Request" at bounding box center [172, 170] width 31 height 7
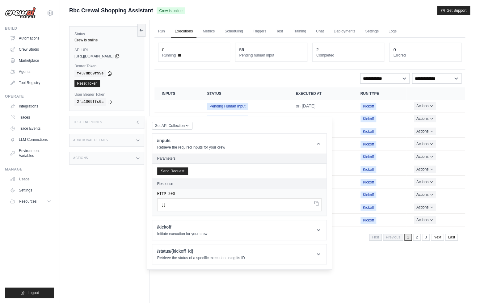
click at [113, 198] on div "Status Crew is online API URL copied https://rbc-crewai-shopping-assistant-a65c…" at bounding box center [109, 171] width 80 height 303
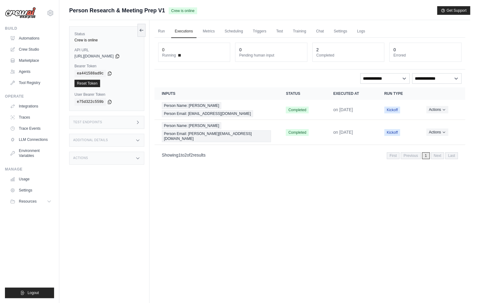
click at [120, 118] on div "Test Endpoints" at bounding box center [106, 122] width 75 height 13
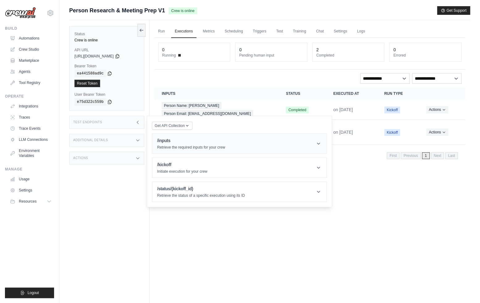
click at [169, 146] on p "Retrieve the required inputs for your crew" at bounding box center [191, 147] width 68 height 5
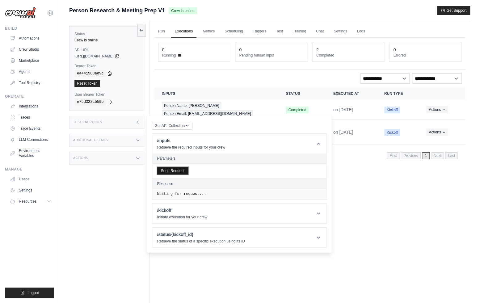
click at [178, 170] on button "Send Request" at bounding box center [172, 170] width 31 height 7
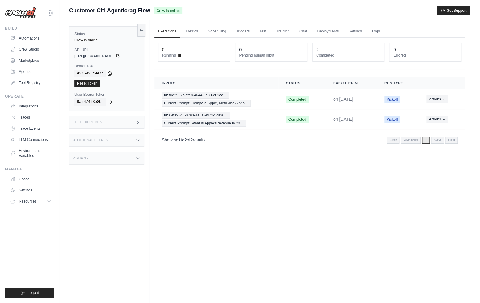
click at [134, 124] on div "Test Endpoints" at bounding box center [106, 122] width 75 height 13
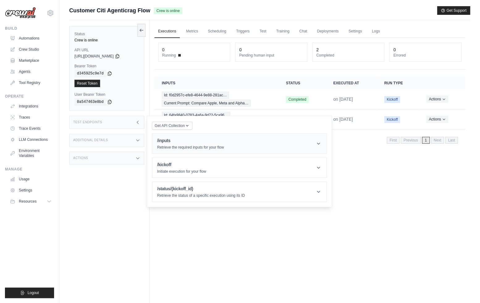
click at [165, 145] on p "Retrieve the required inputs for your flow" at bounding box center [190, 147] width 67 height 5
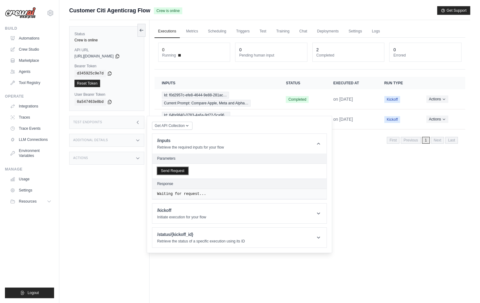
click at [175, 170] on button "Send Request" at bounding box center [172, 170] width 31 height 7
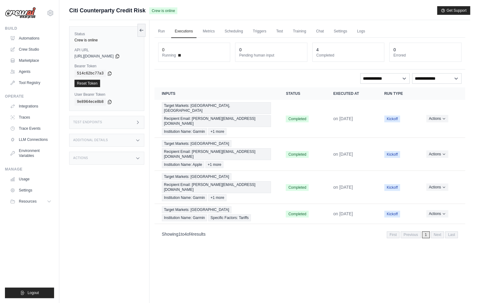
click at [120, 119] on div "Test Endpoints" at bounding box center [106, 122] width 75 height 13
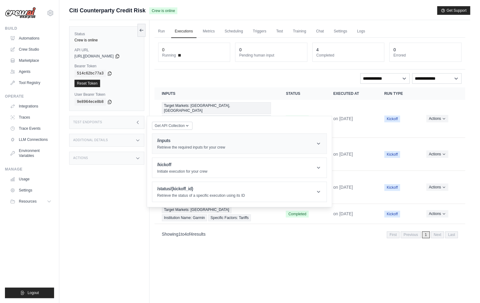
click at [169, 147] on p "Retrieve the required inputs for your crew" at bounding box center [191, 147] width 68 height 5
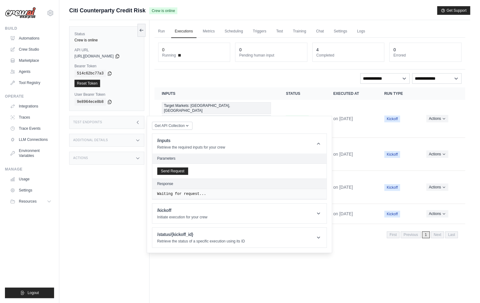
click at [179, 166] on div "Send Request" at bounding box center [239, 171] width 174 height 15
click at [181, 171] on button "Send Request" at bounding box center [172, 170] width 31 height 7
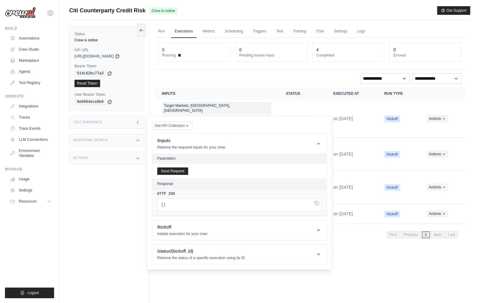
click at [125, 135] on div "Additional Details" at bounding box center [106, 140] width 75 height 13
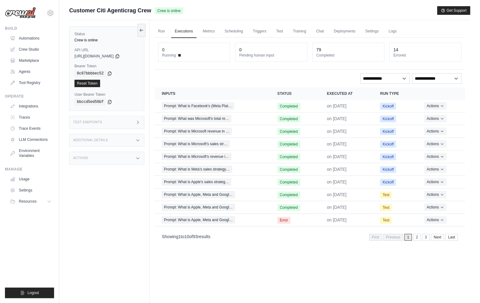
click at [121, 124] on div "Test Endpoints" at bounding box center [106, 122] width 75 height 13
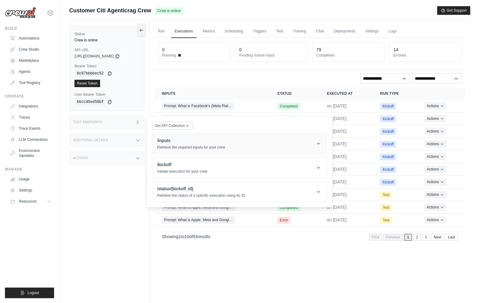
click at [171, 142] on h1 "/inputs" at bounding box center [191, 140] width 68 height 6
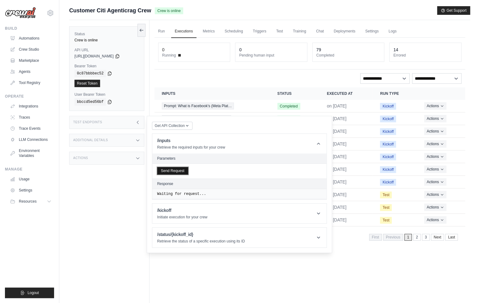
click at [173, 168] on button "Send Request" at bounding box center [172, 170] width 31 height 7
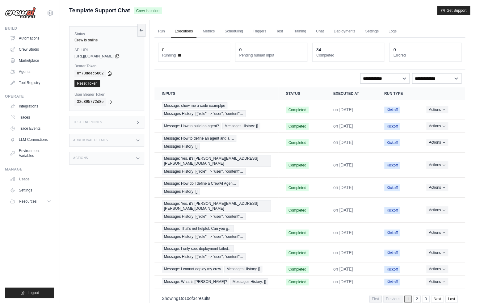
click at [122, 120] on div "Test Endpoints" at bounding box center [106, 122] width 75 height 13
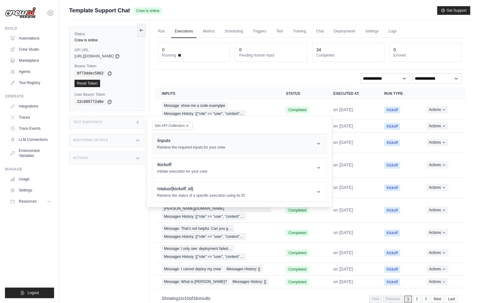
click at [172, 150] on header "/inputs Retrieve the required inputs for your crew" at bounding box center [239, 144] width 174 height 20
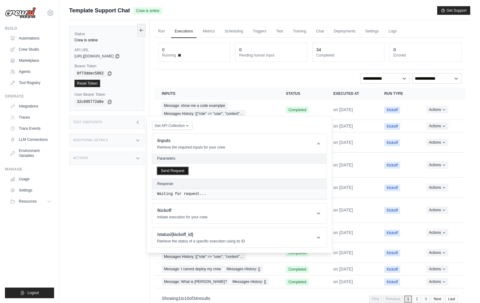
click at [180, 170] on button "Send Request" at bounding box center [172, 170] width 31 height 7
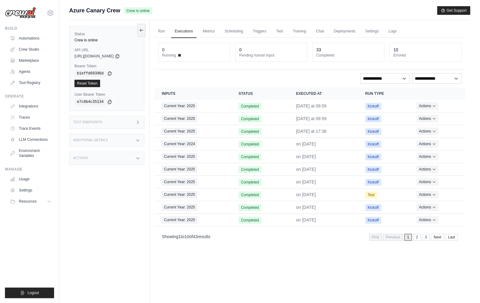
click at [130, 124] on div "Test Endpoints" at bounding box center [106, 122] width 75 height 13
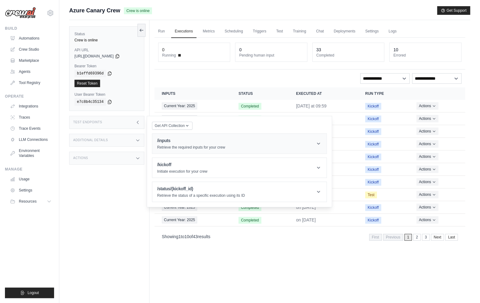
click at [167, 143] on div "/inputs Retrieve the required inputs for your crew" at bounding box center [191, 143] width 68 height 12
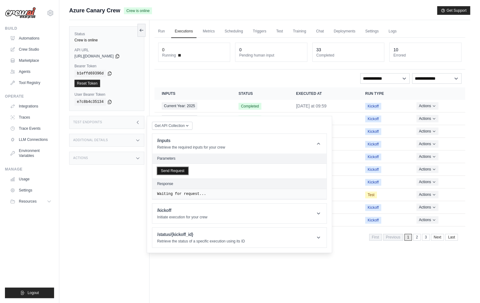
click at [183, 171] on button "Send Request" at bounding box center [172, 170] width 31 height 7
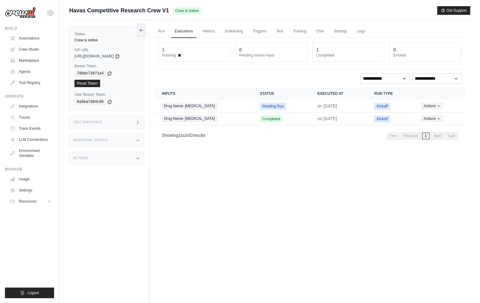
click at [128, 125] on div "Test Endpoints" at bounding box center [106, 122] width 75 height 13
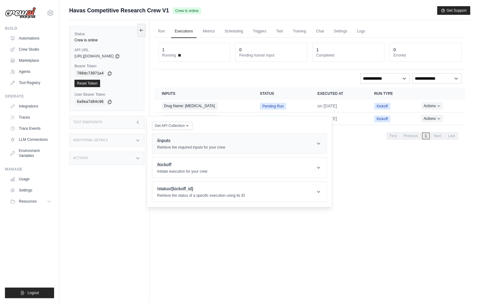
click at [172, 144] on div "/inputs Retrieve the required inputs for your crew" at bounding box center [191, 143] width 68 height 12
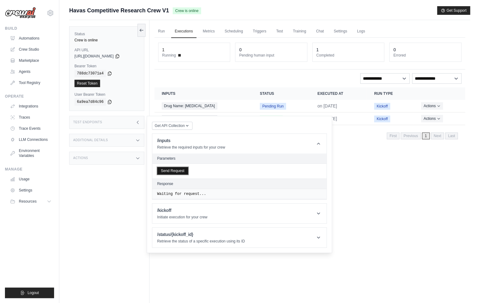
click at [178, 167] on button "Send Request" at bounding box center [172, 170] width 31 height 7
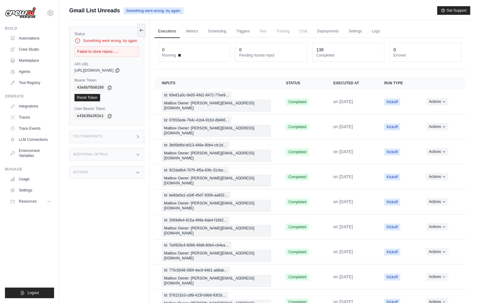
click at [137, 138] on icon at bounding box center [137, 136] width 5 height 5
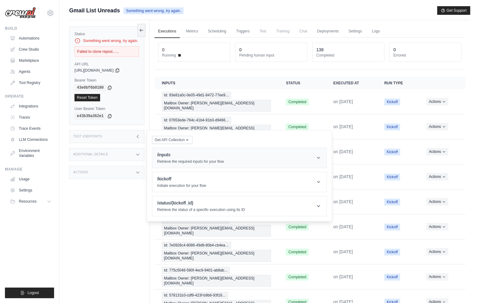
click at [176, 161] on p "Retrieve the required inputs for your flow" at bounding box center [190, 161] width 67 height 5
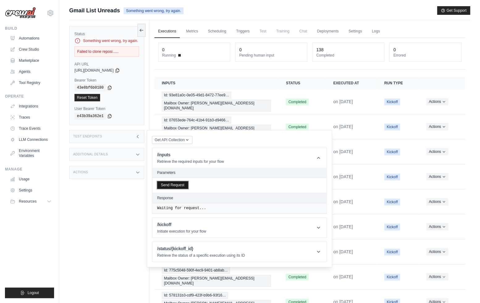
click at [174, 181] on button "Send Request" at bounding box center [172, 184] width 31 height 7
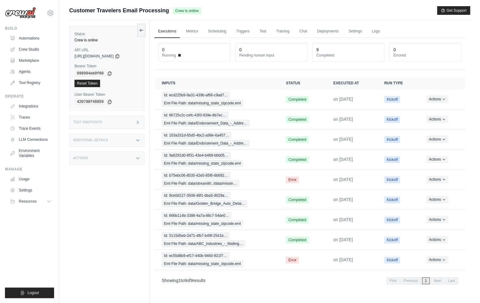
click at [118, 128] on div "Status Crew is online API URL copied https://customer-travelers-email-processin…" at bounding box center [109, 171] width 80 height 303
click at [118, 127] on div "Test Endpoints" at bounding box center [106, 122] width 75 height 13
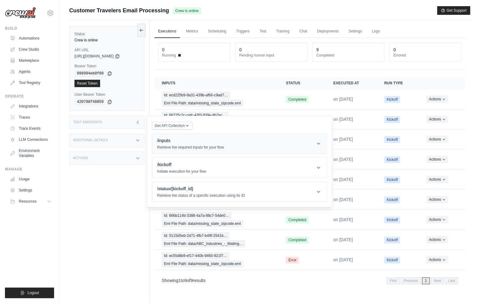
click at [181, 140] on h1 "/inputs" at bounding box center [190, 140] width 67 height 6
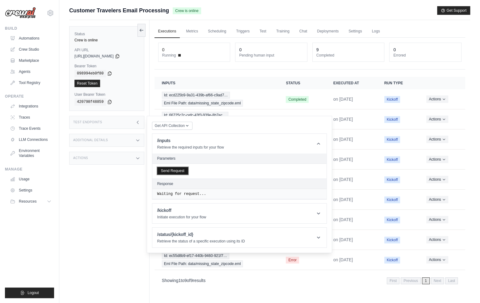
click at [184, 172] on button "Send Request" at bounding box center [172, 170] width 31 height 7
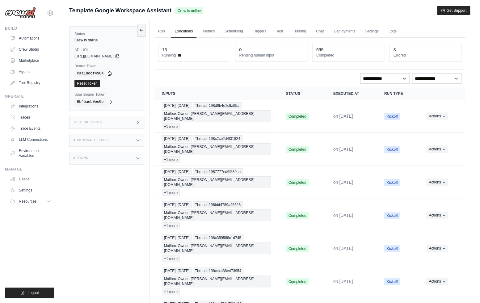
click at [120, 124] on div "Test Endpoints" at bounding box center [106, 122] width 75 height 13
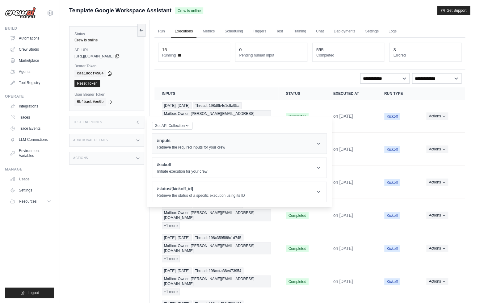
click at [166, 143] on div "/inputs Retrieve the required inputs for your crew" at bounding box center [191, 143] width 68 height 12
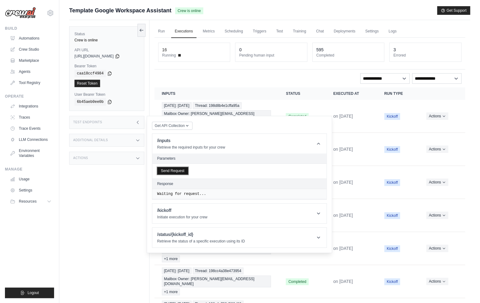
click at [181, 169] on button "Send Request" at bounding box center [172, 170] width 31 height 7
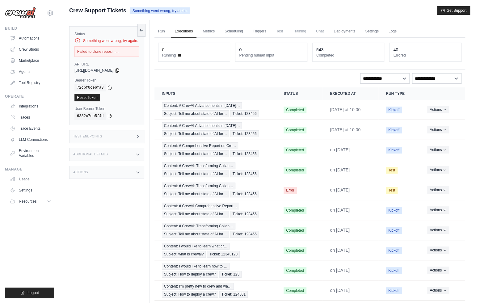
click at [112, 138] on div "Test Endpoints" at bounding box center [106, 136] width 75 height 13
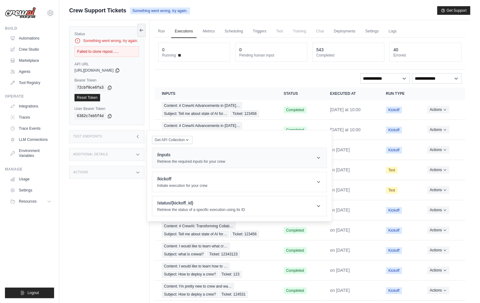
click at [170, 162] on p "Retrieve the required inputs for your crew" at bounding box center [191, 161] width 68 height 5
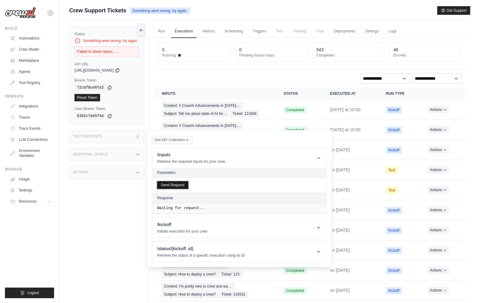
click at [184, 182] on button "Send Request" at bounding box center [172, 184] width 31 height 7
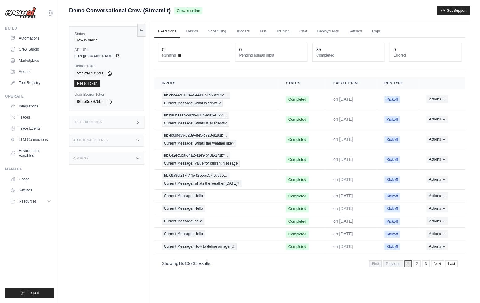
click at [117, 121] on div "Test Endpoints" at bounding box center [106, 122] width 75 height 13
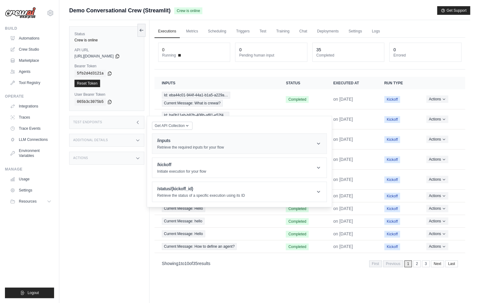
click at [170, 147] on p "Retrieve the required inputs for your flow" at bounding box center [190, 147] width 67 height 5
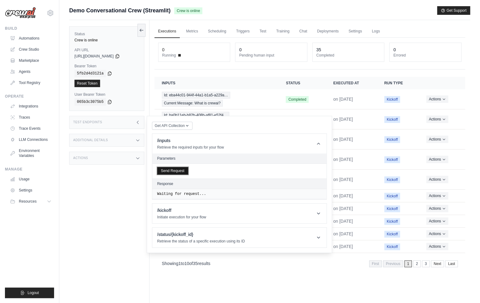
click at [181, 168] on button "Send Request" at bounding box center [172, 170] width 31 height 7
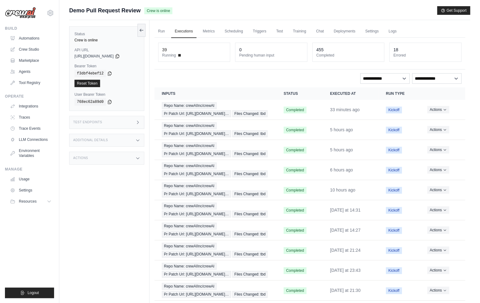
click at [121, 126] on div "Test Endpoints" at bounding box center [106, 122] width 75 height 13
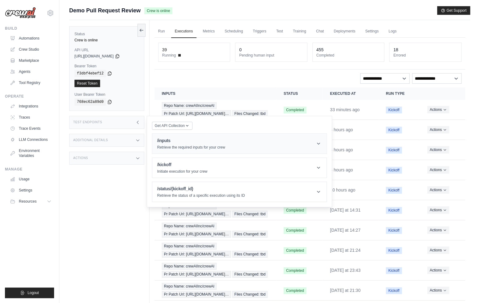
click at [175, 142] on h1 "/inputs" at bounding box center [191, 140] width 68 height 6
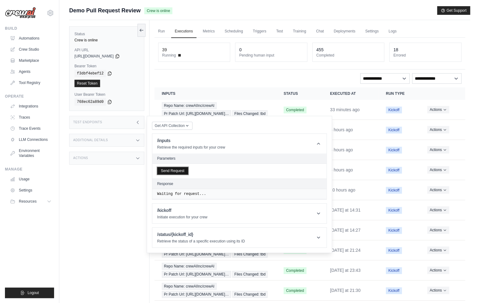
click at [172, 171] on button "Send Request" at bounding box center [172, 170] width 31 height 7
